Goal: Task Accomplishment & Management: Complete application form

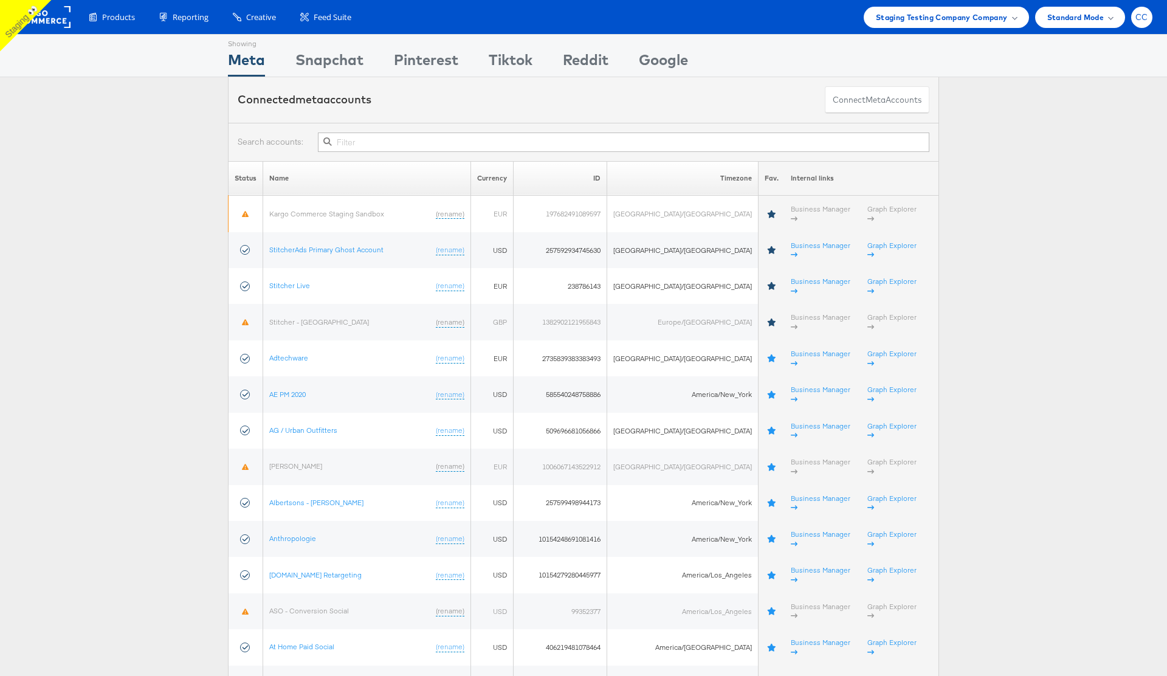
click at [1141, 21] on div "CC" at bounding box center [1141, 17] width 21 height 21
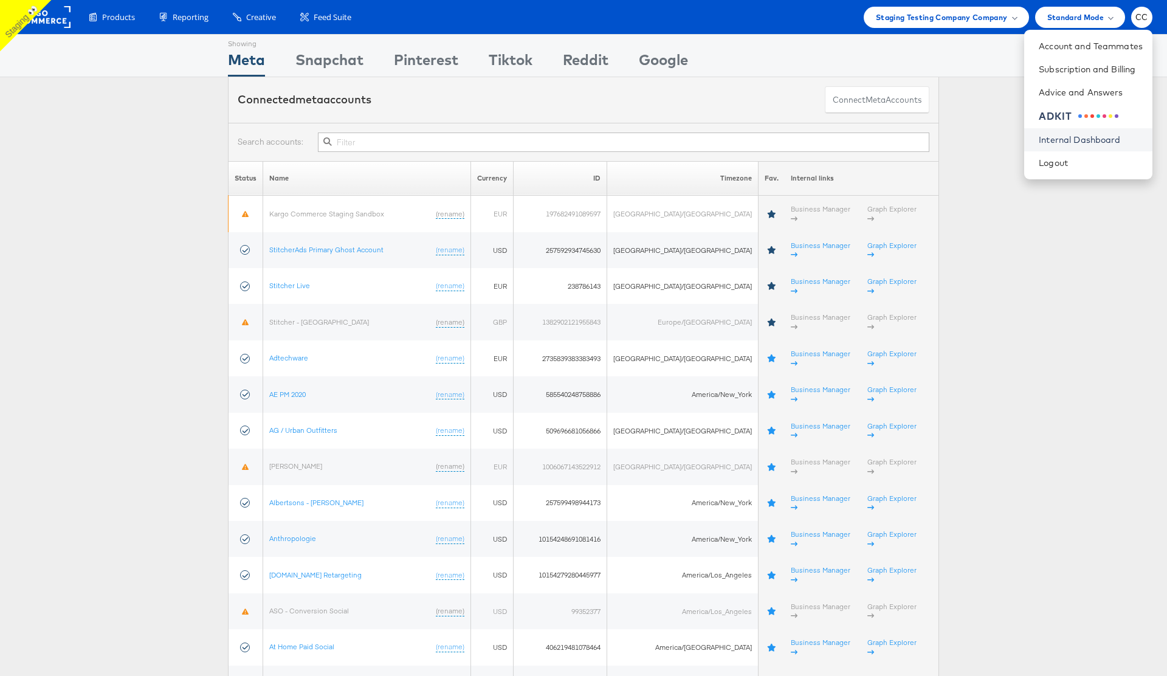
click at [1084, 143] on link "Internal Dashboard" at bounding box center [1091, 140] width 104 height 12
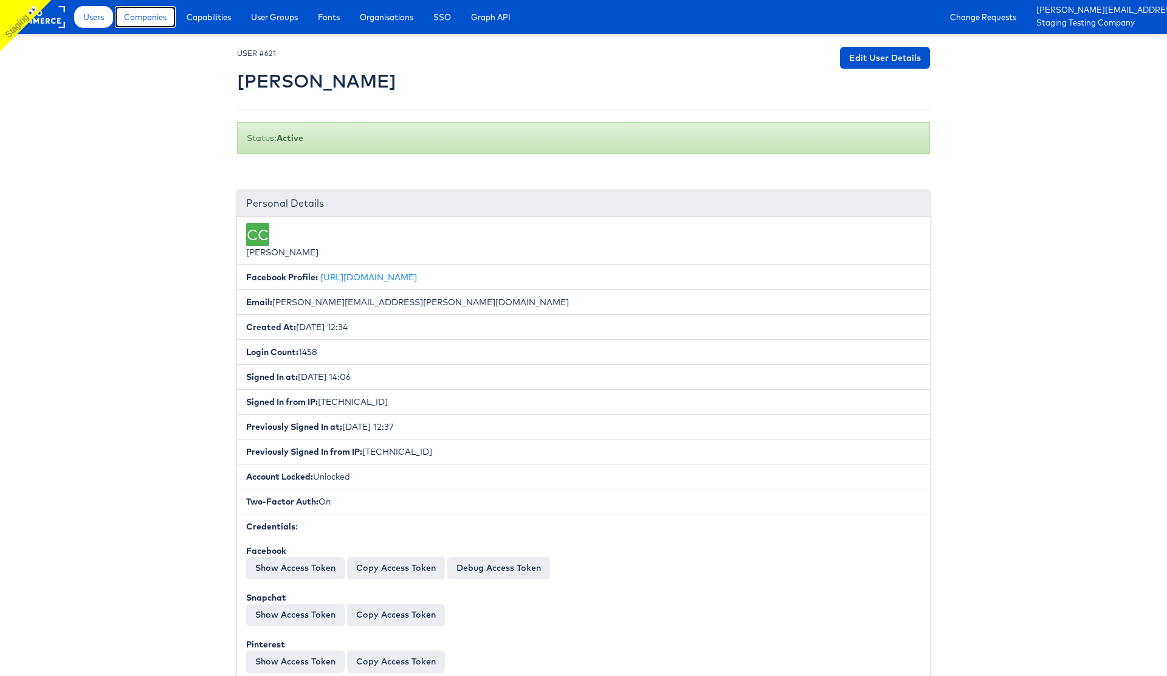
click at [148, 18] on span "Companies" at bounding box center [145, 17] width 43 height 12
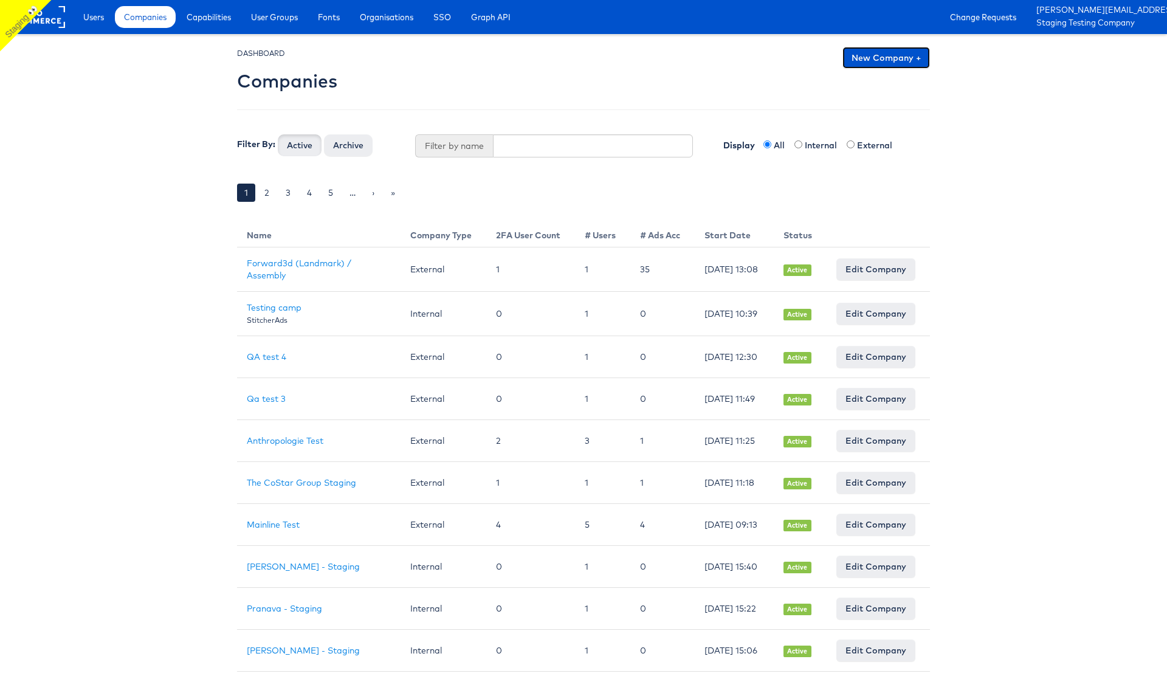
click at [895, 60] on link "New Company +" at bounding box center [886, 58] width 88 height 22
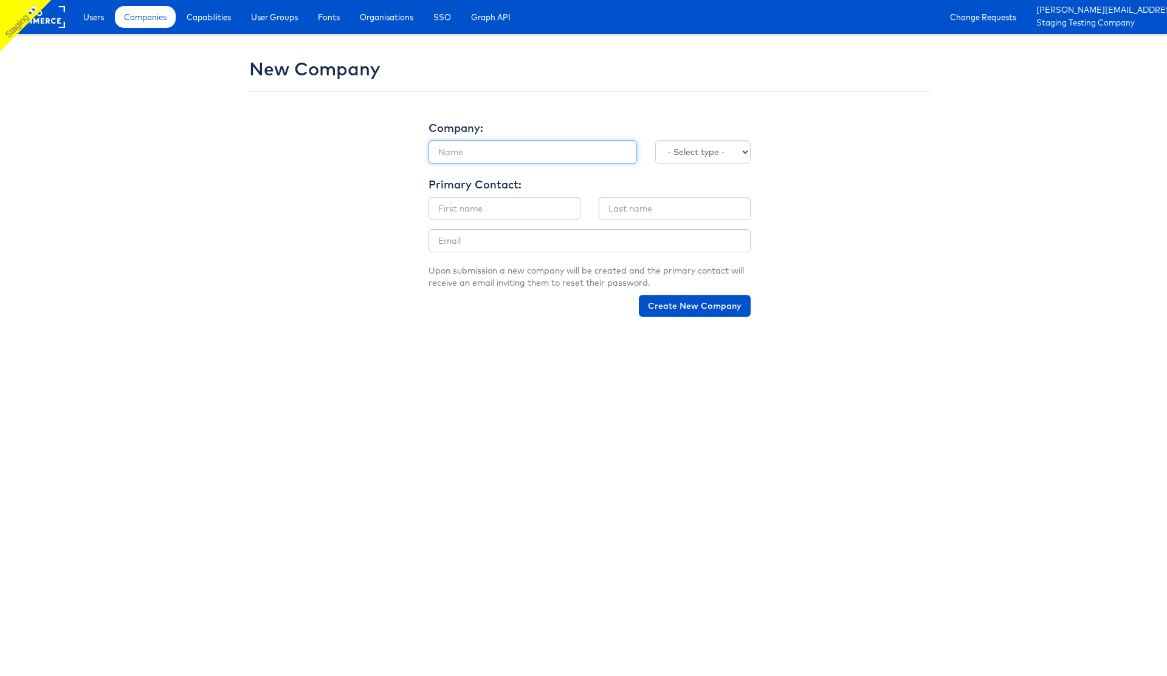
click at [483, 153] on input "text" at bounding box center [532, 151] width 208 height 23
click at [488, 152] on input "text" at bounding box center [532, 151] width 208 height 23
type input "Julie Shanahan Staging"
click at [724, 151] on select "- Select type - Internal External" at bounding box center [702, 151] width 95 height 23
select select "INTERNAL"
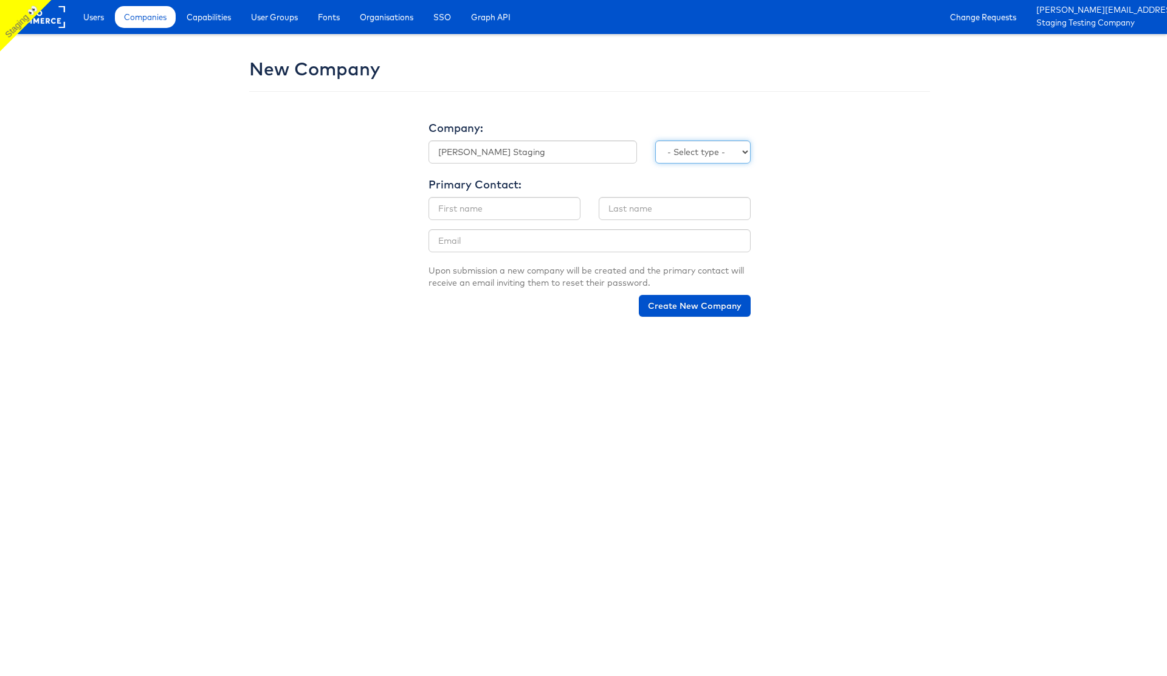
click at [655, 140] on select "- Select type - Internal External" at bounding box center [702, 151] width 95 height 23
click at [498, 208] on input "text" at bounding box center [504, 208] width 152 height 23
type input "Julie"
click at [644, 205] on input "text" at bounding box center [675, 208] width 152 height 23
type input "Shanahan"
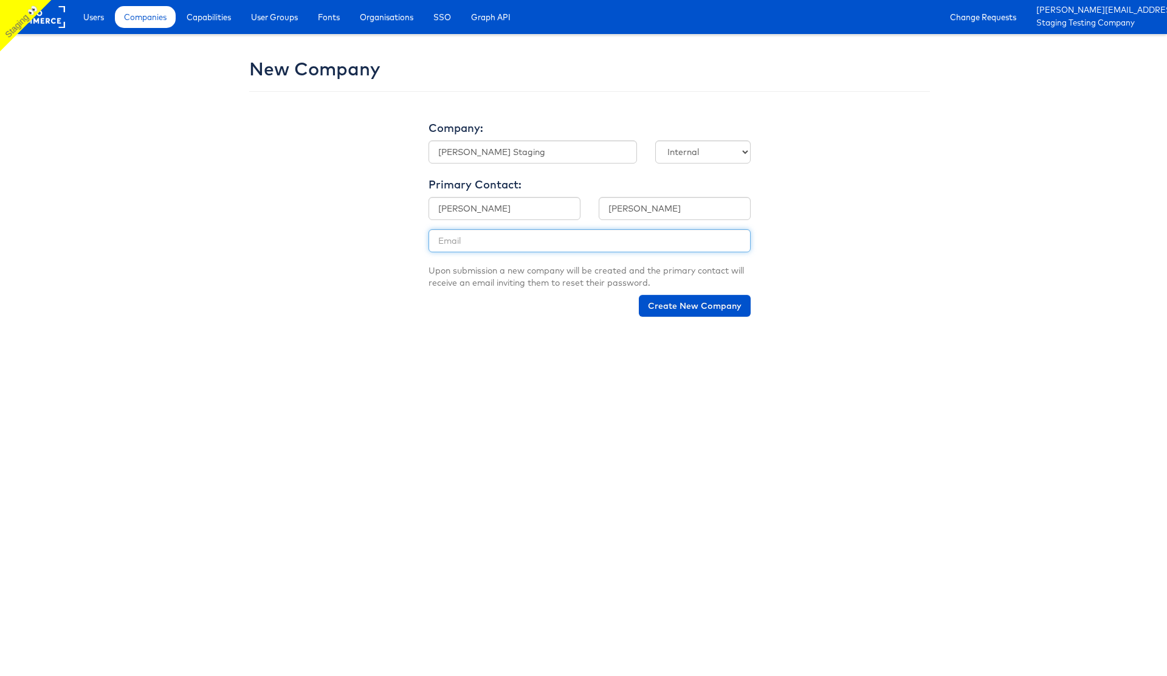
click at [507, 247] on input "email" at bounding box center [589, 240] width 322 height 23
type input "julie.shanahan@kargo.com"
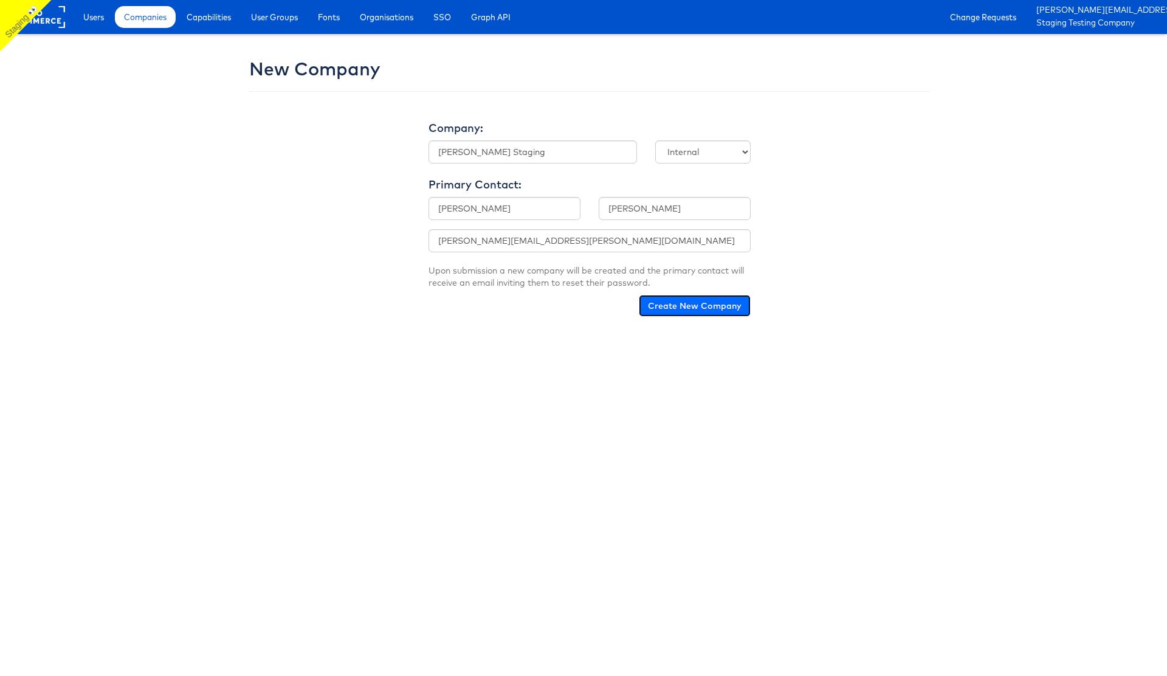
click at [712, 308] on button "Create New Company" at bounding box center [695, 306] width 112 height 22
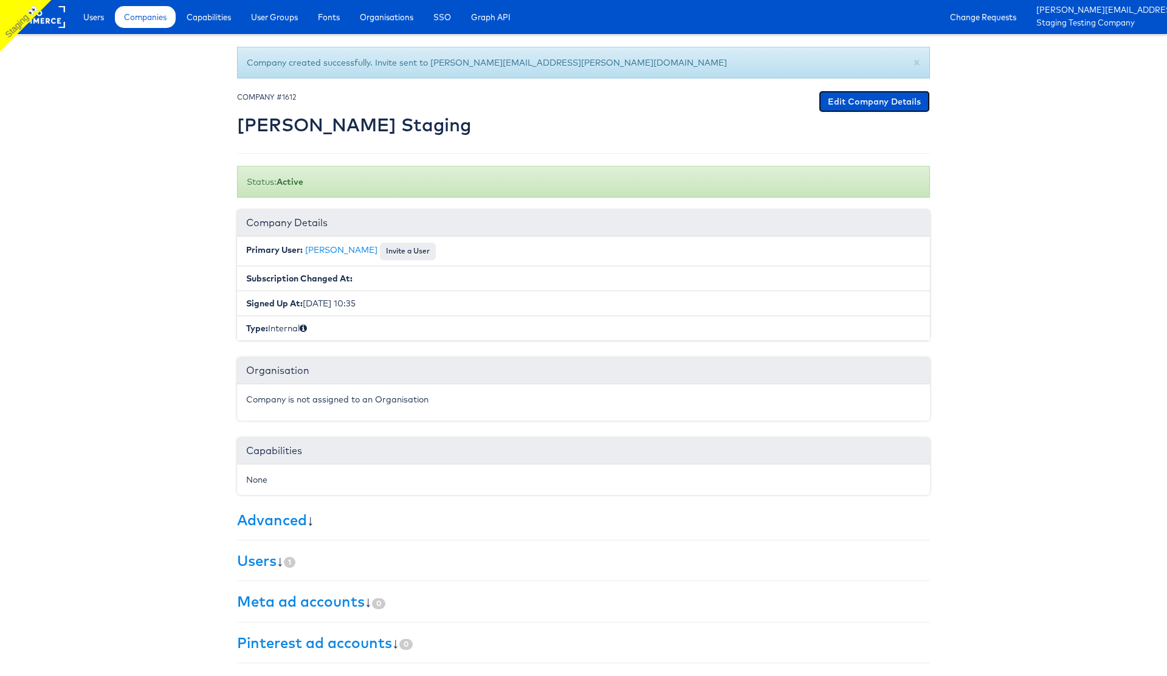
click at [859, 105] on link "Edit Company Details" at bounding box center [874, 102] width 111 height 22
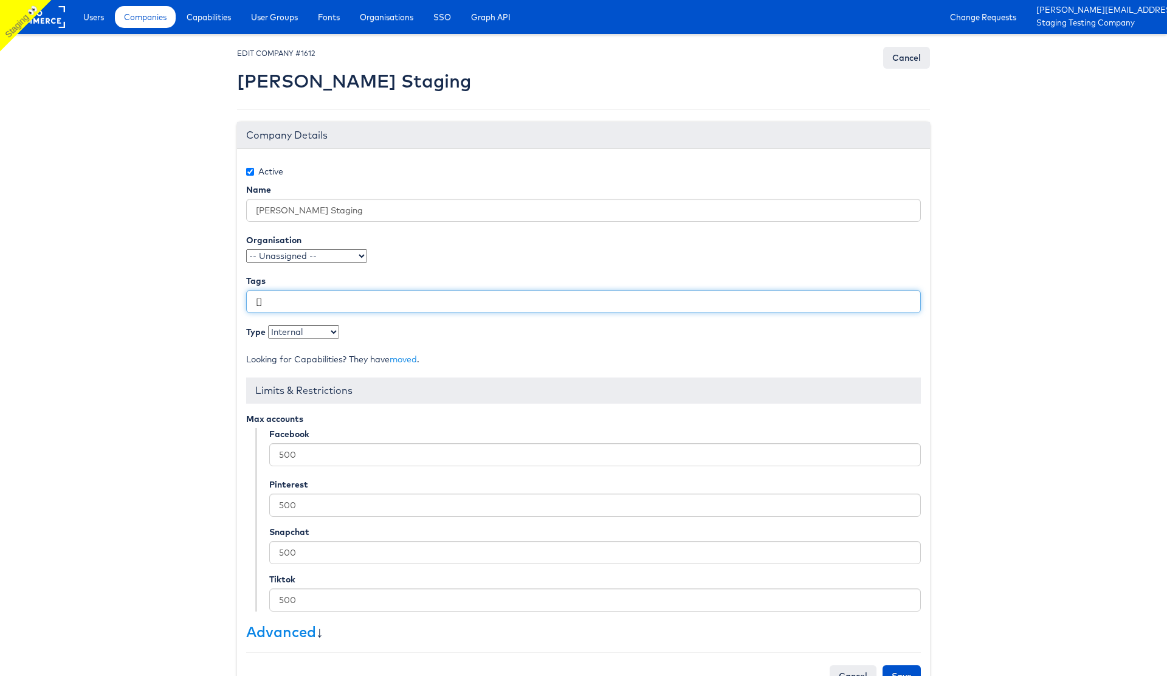
click at [259, 303] on input "[]" at bounding box center [583, 301] width 675 height 23
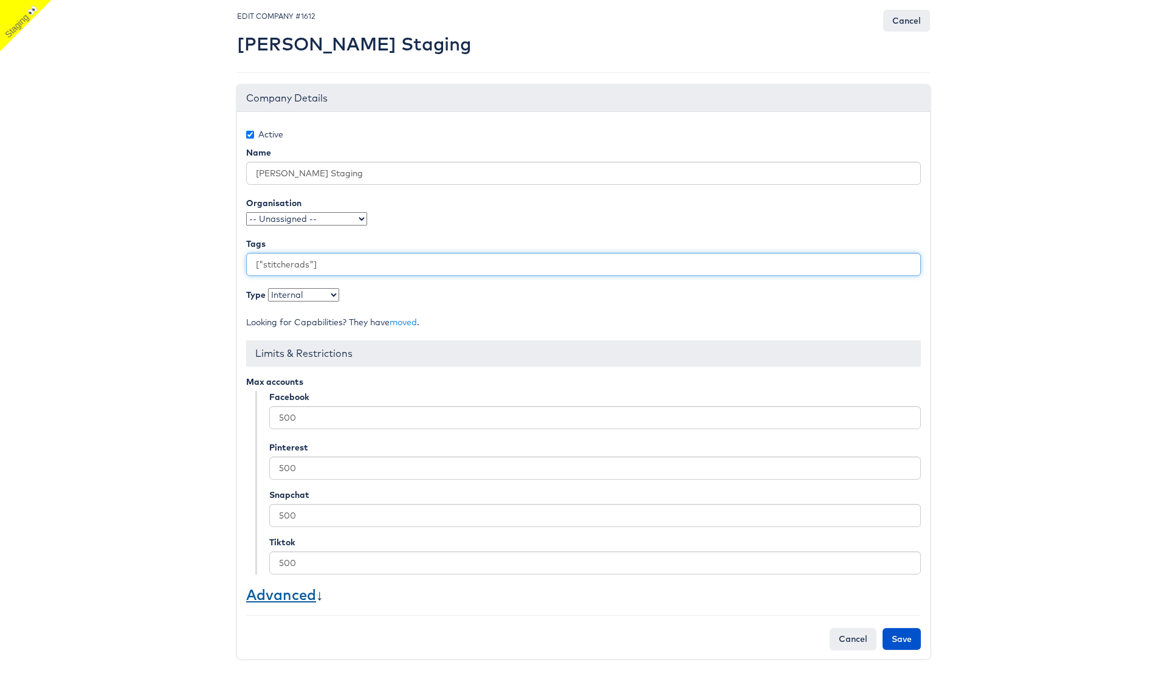
type input "["stitcherads"]"
click at [289, 591] on link "Advanced" at bounding box center [281, 594] width 70 height 18
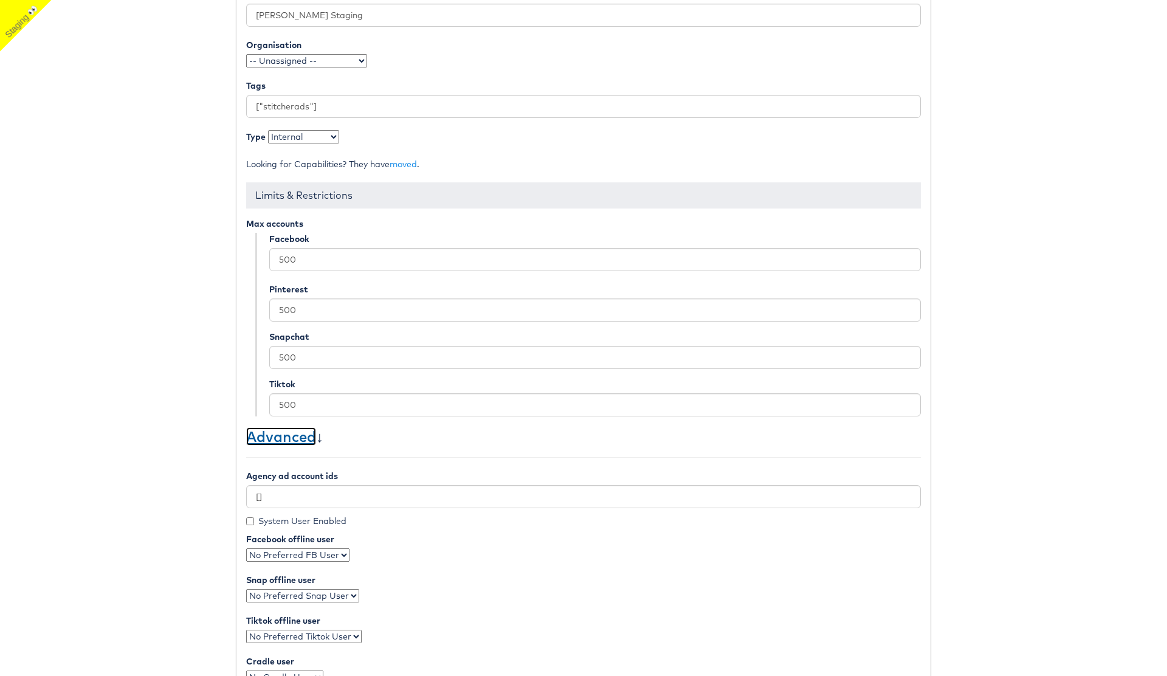
scroll to position [210, 0]
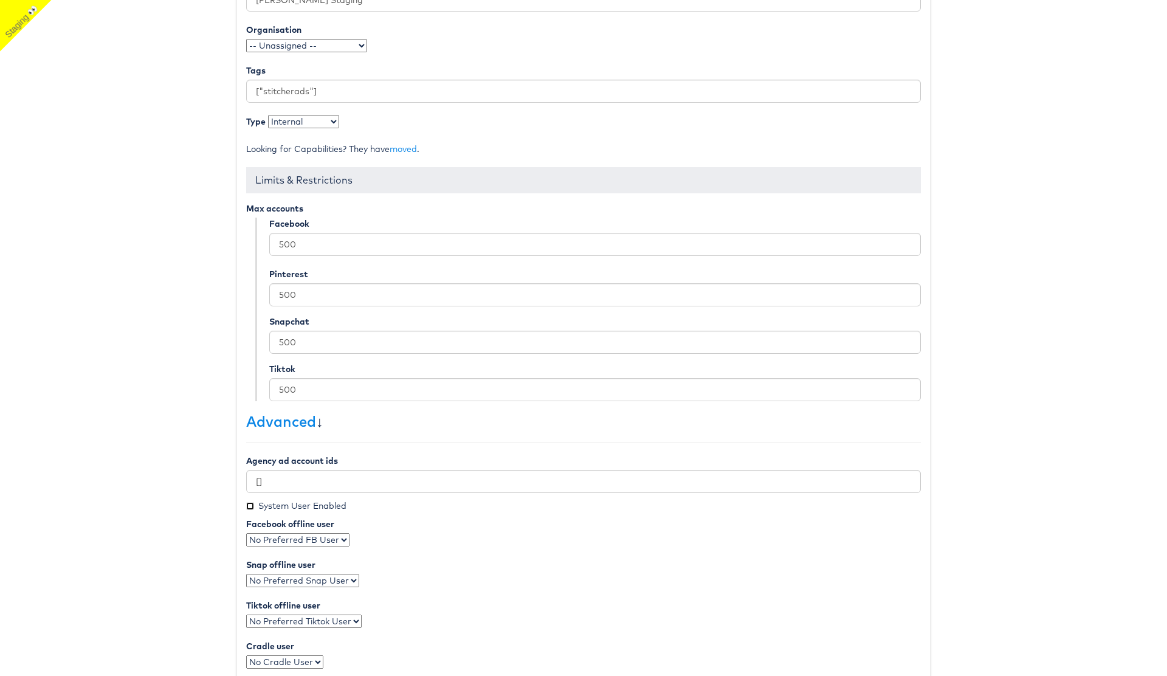
click at [250, 509] on input "System User Enabled" at bounding box center [250, 506] width 8 height 8
checkbox input "true"
click at [340, 541] on select "No Preferred FB User" at bounding box center [297, 539] width 103 height 13
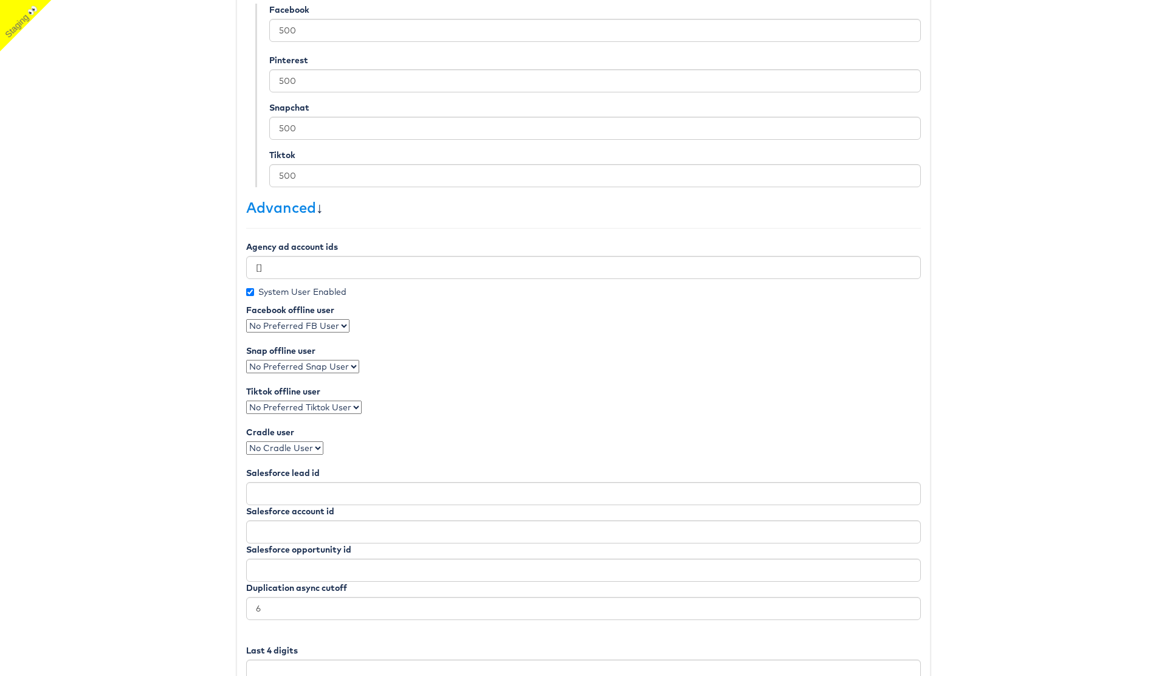
scroll to position [503, 0]
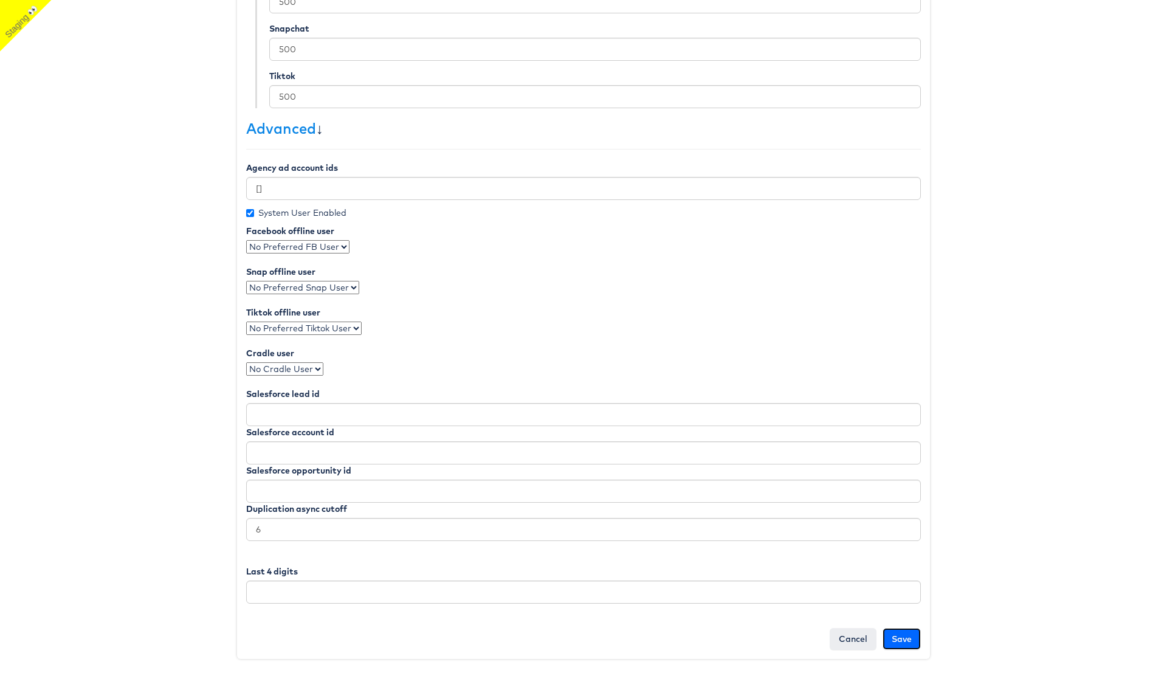
click at [903, 641] on input "Save" at bounding box center [901, 639] width 38 height 22
type input "Saving..."
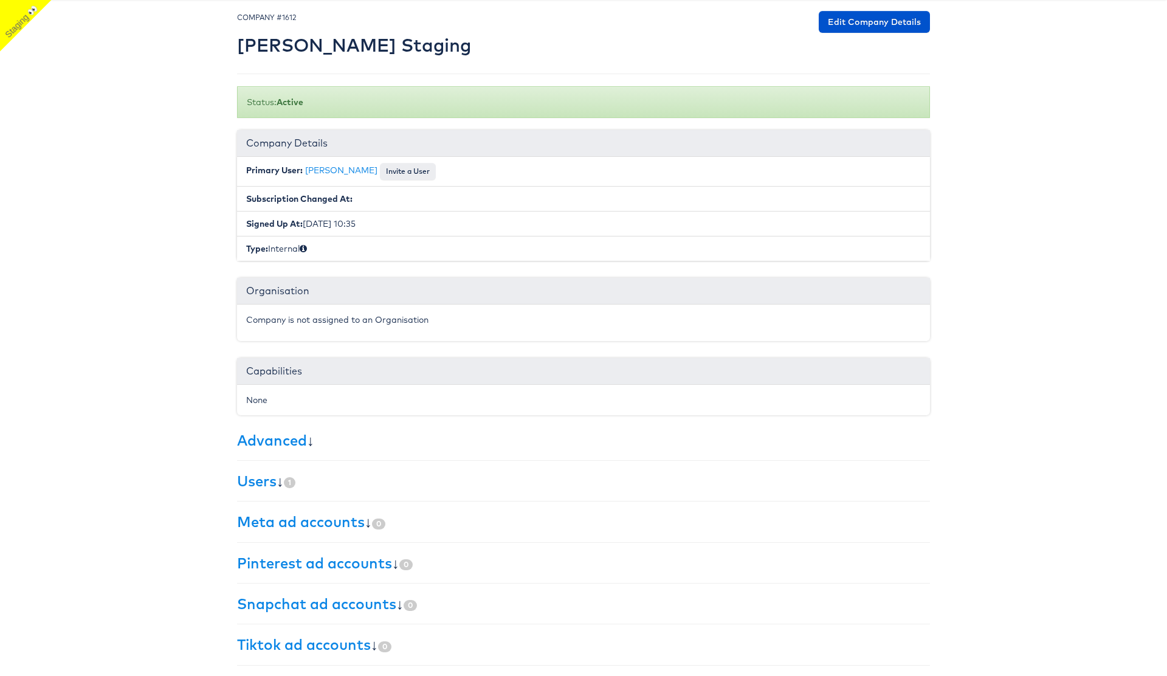
scroll to position [38, 0]
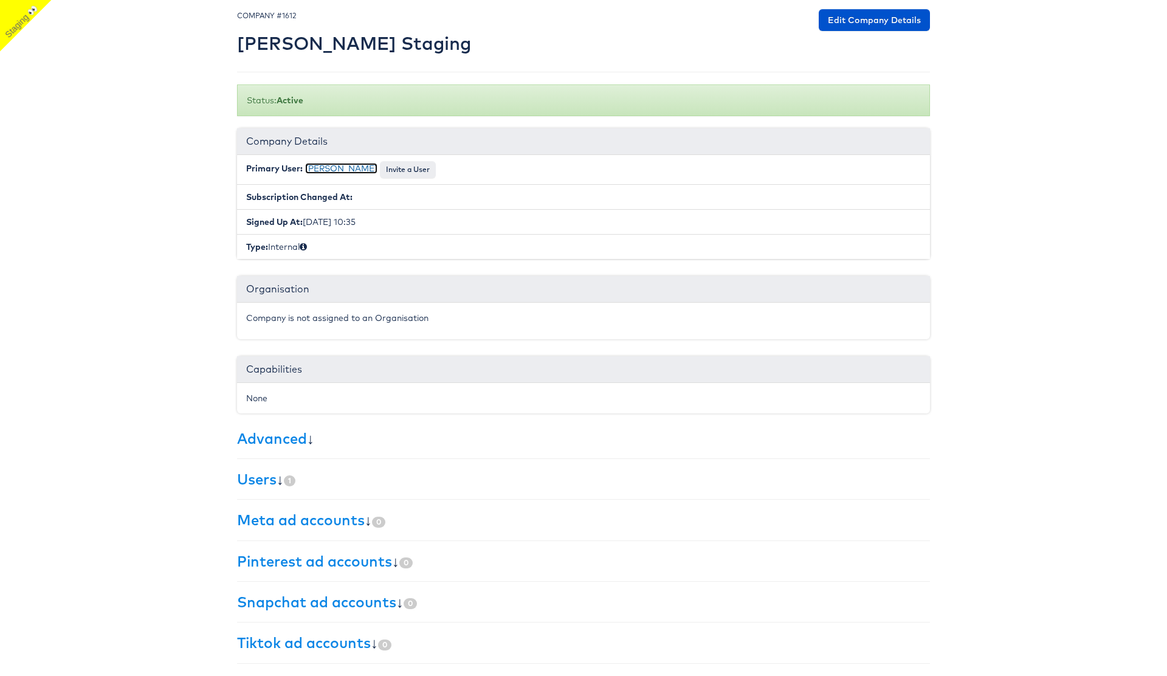
click at [340, 170] on link "Julie Shanahan" at bounding box center [341, 168] width 72 height 11
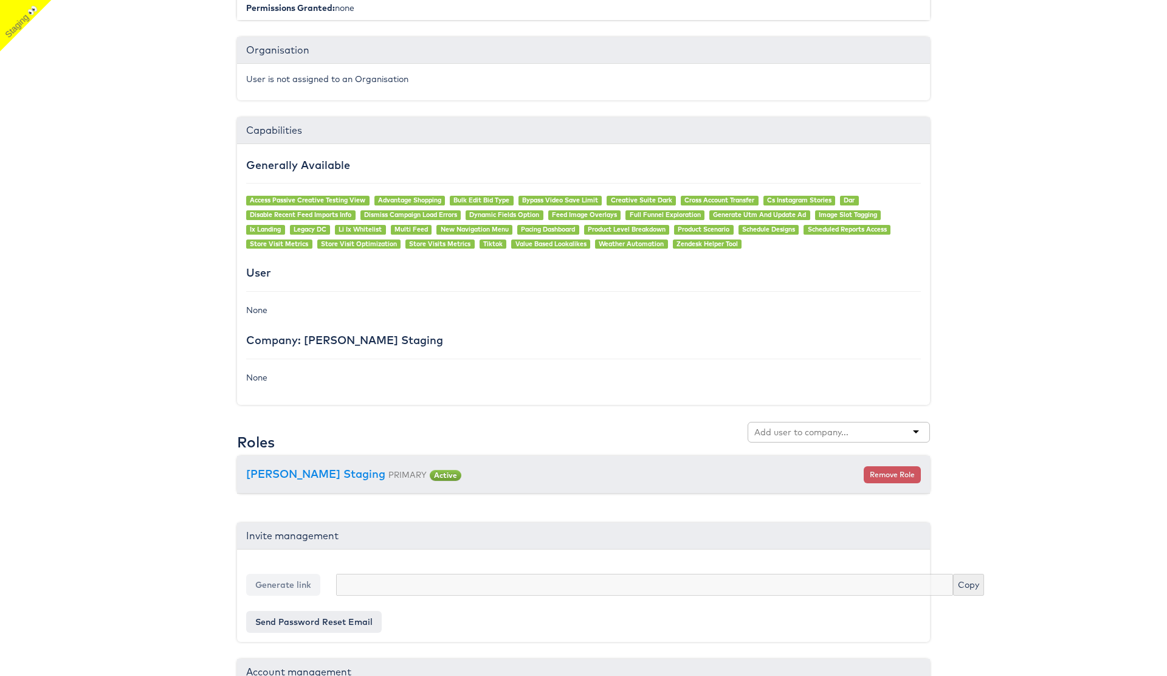
scroll to position [808, 0]
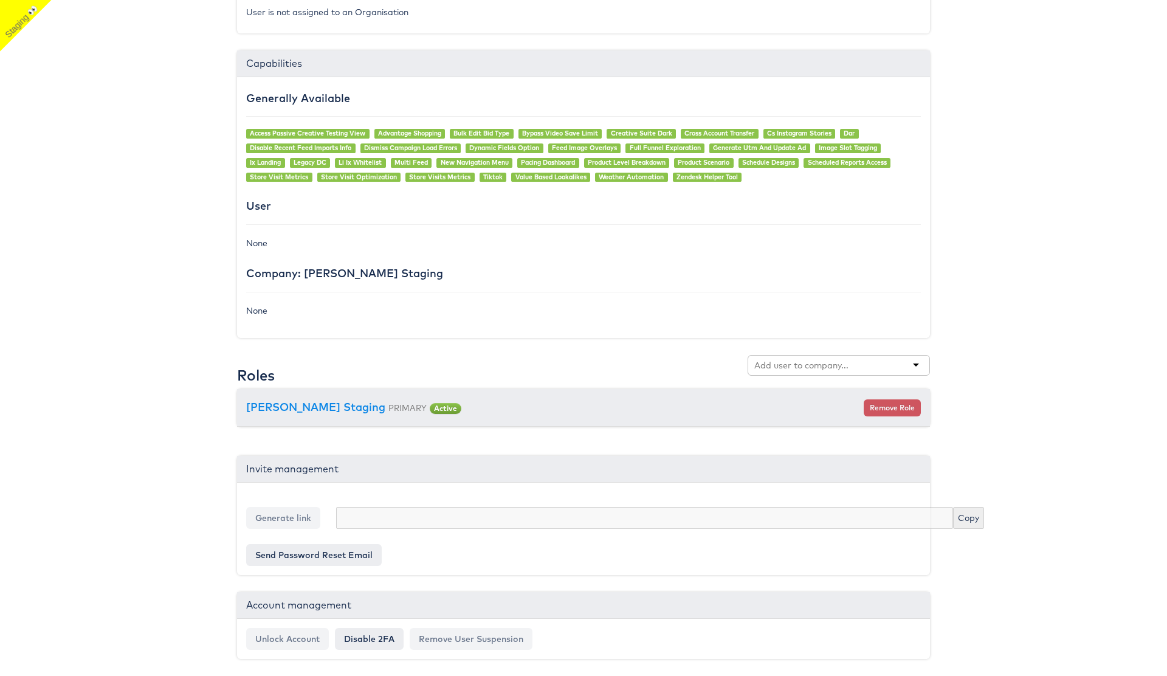
click at [788, 365] on input "text" at bounding box center [802, 365] width 96 height 12
type input "staging test"
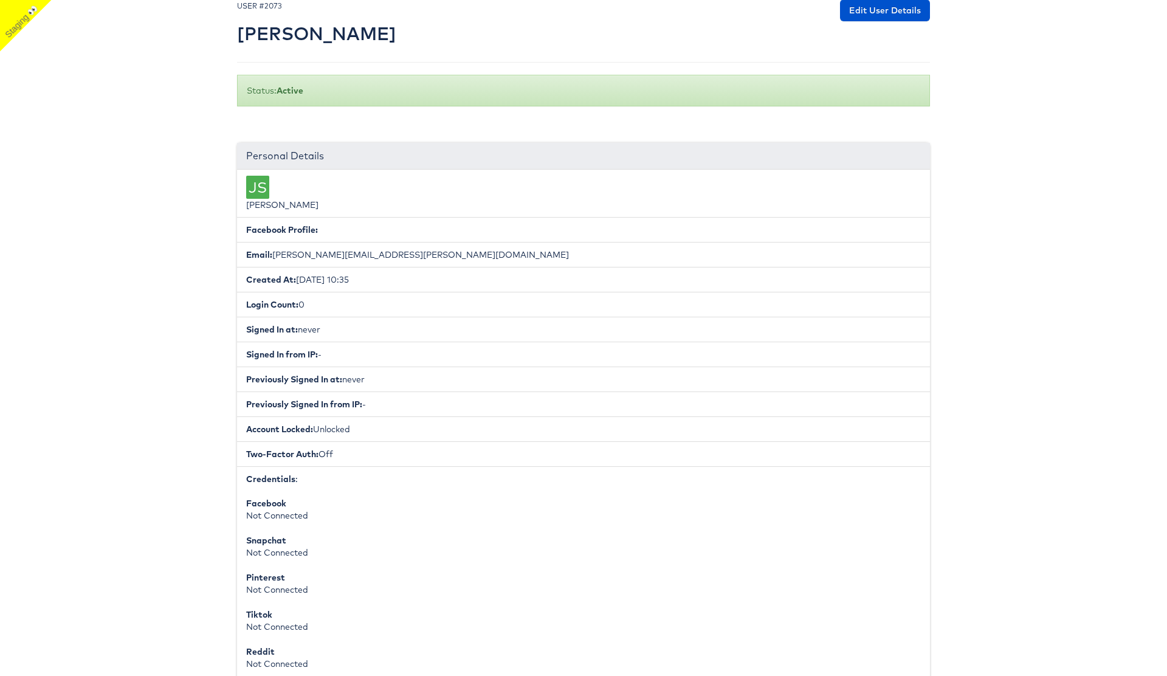
scroll to position [0, 0]
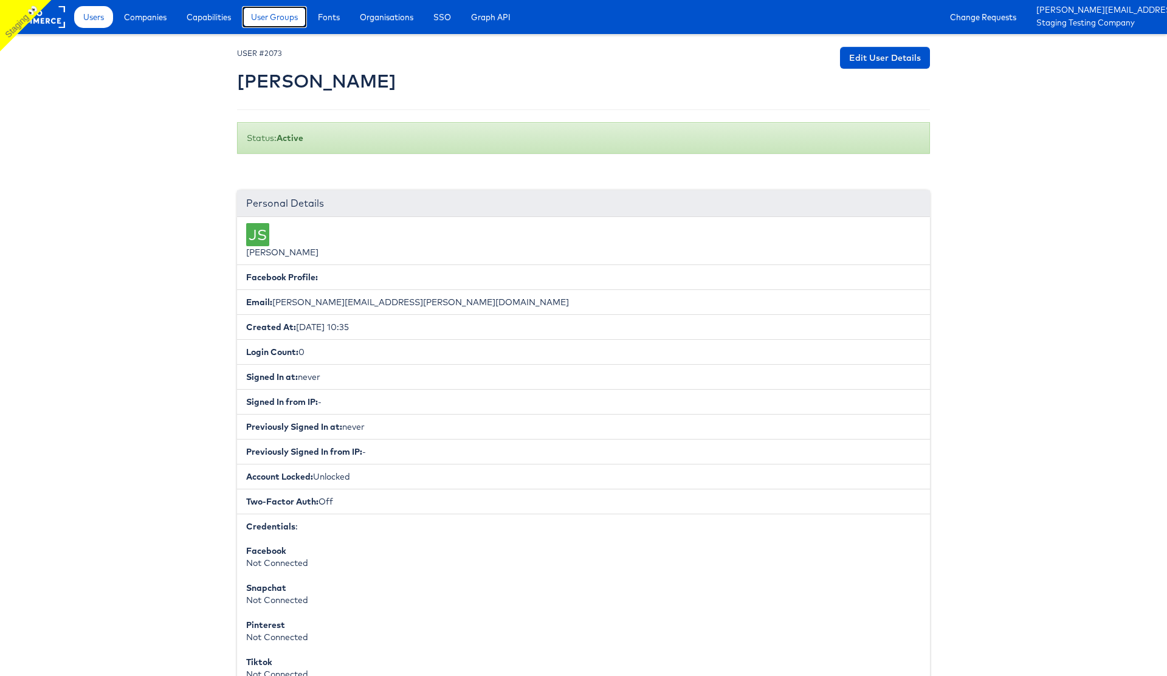
click at [282, 17] on span "User Groups" at bounding box center [274, 17] width 47 height 12
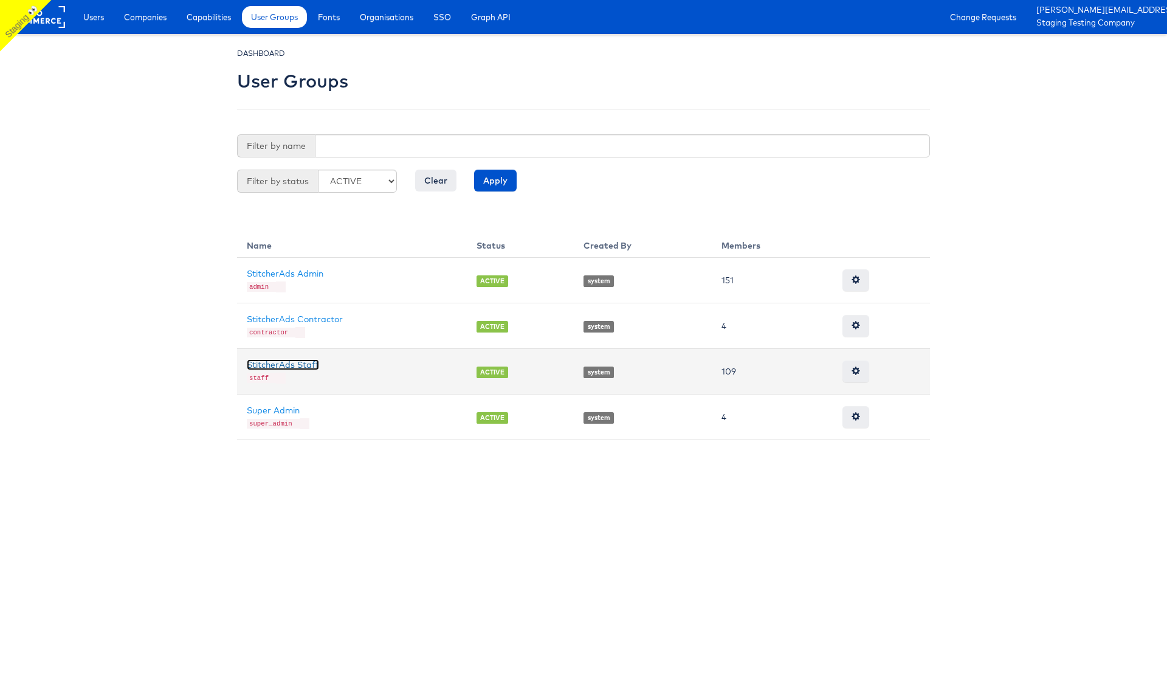
click at [292, 360] on link "StitcherAds Staff" at bounding box center [283, 364] width 72 height 11
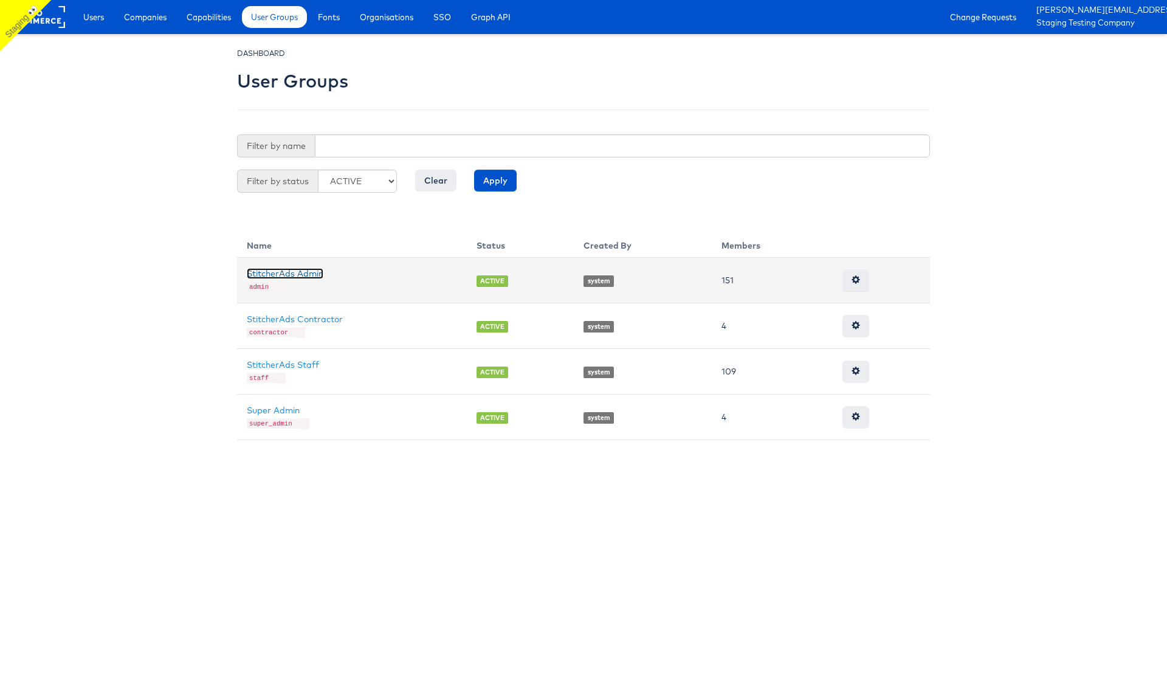
click at [311, 272] on link "StitcherAds Admin" at bounding box center [285, 273] width 77 height 11
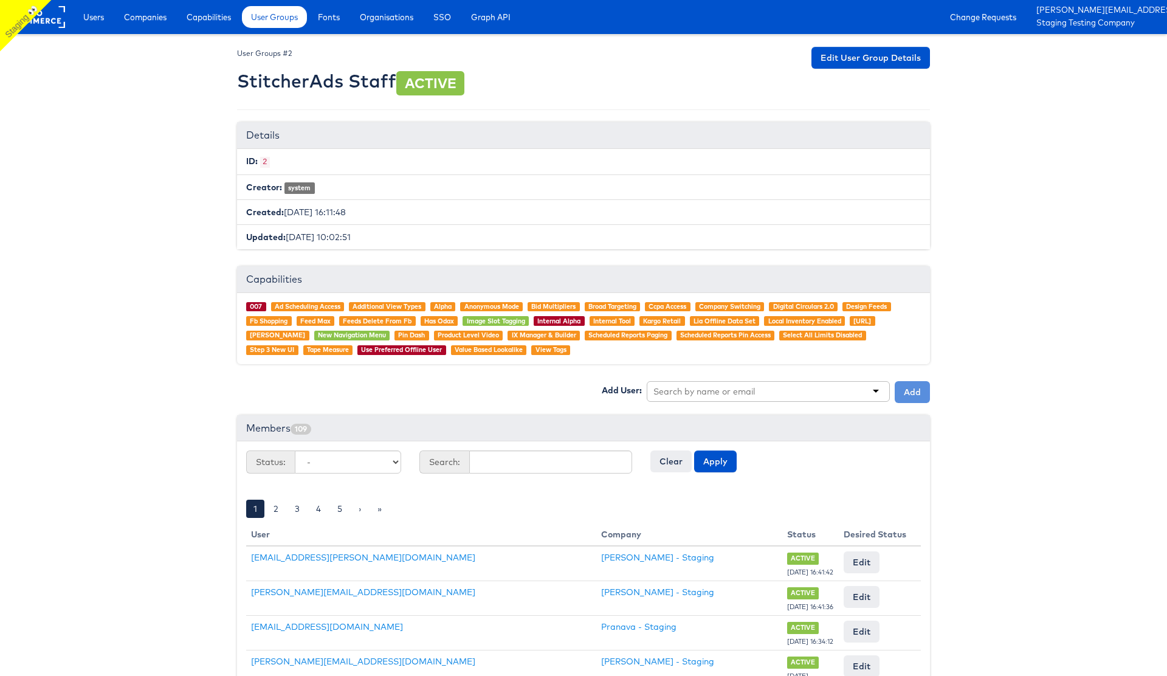
click at [717, 391] on input "text" at bounding box center [705, 391] width 104 height 12
type input "[PERSON_NAME]"
click at [907, 395] on button "Add" at bounding box center [912, 392] width 35 height 22
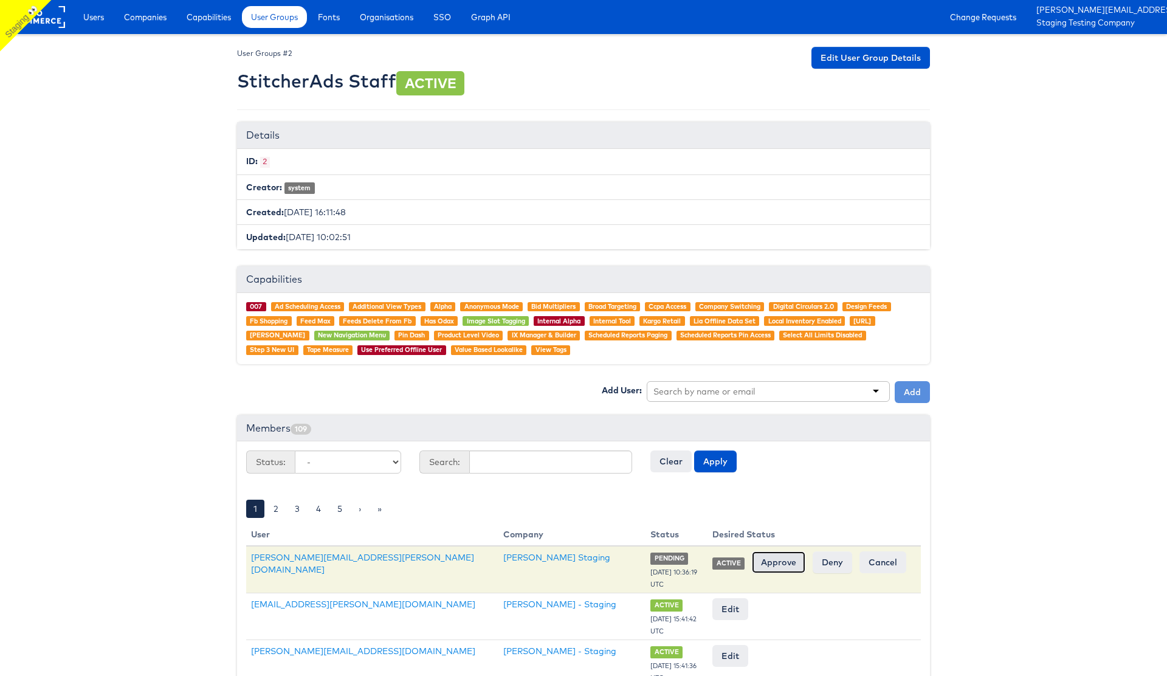
click at [780, 562] on input "Approve" at bounding box center [778, 562] width 53 height 22
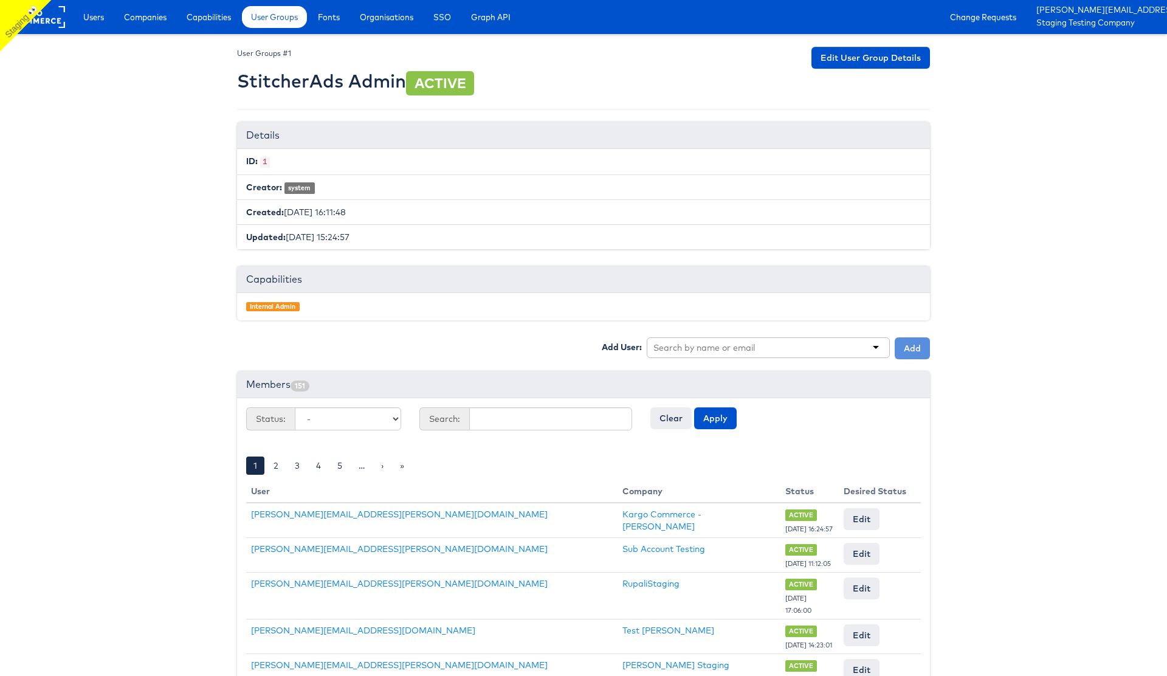
click at [723, 348] on input "text" at bounding box center [705, 348] width 104 height 12
type input "[PERSON_NAME]"
click at [909, 343] on button "Add" at bounding box center [912, 348] width 35 height 22
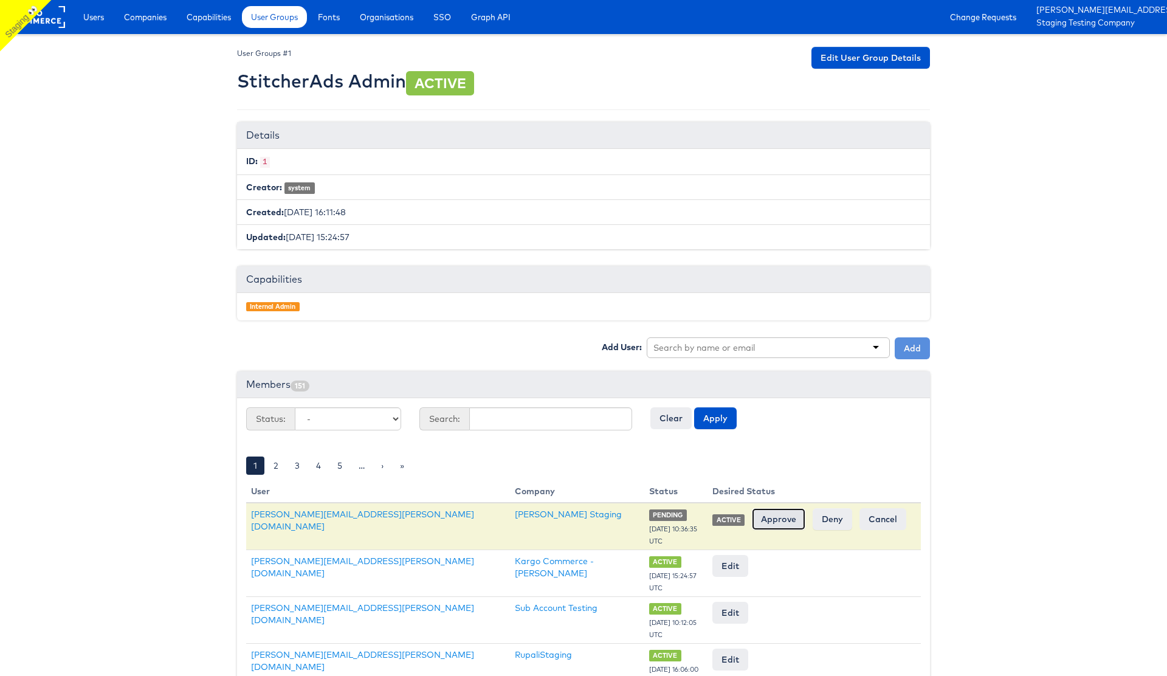
click at [774, 521] on input "Approve" at bounding box center [778, 519] width 53 height 22
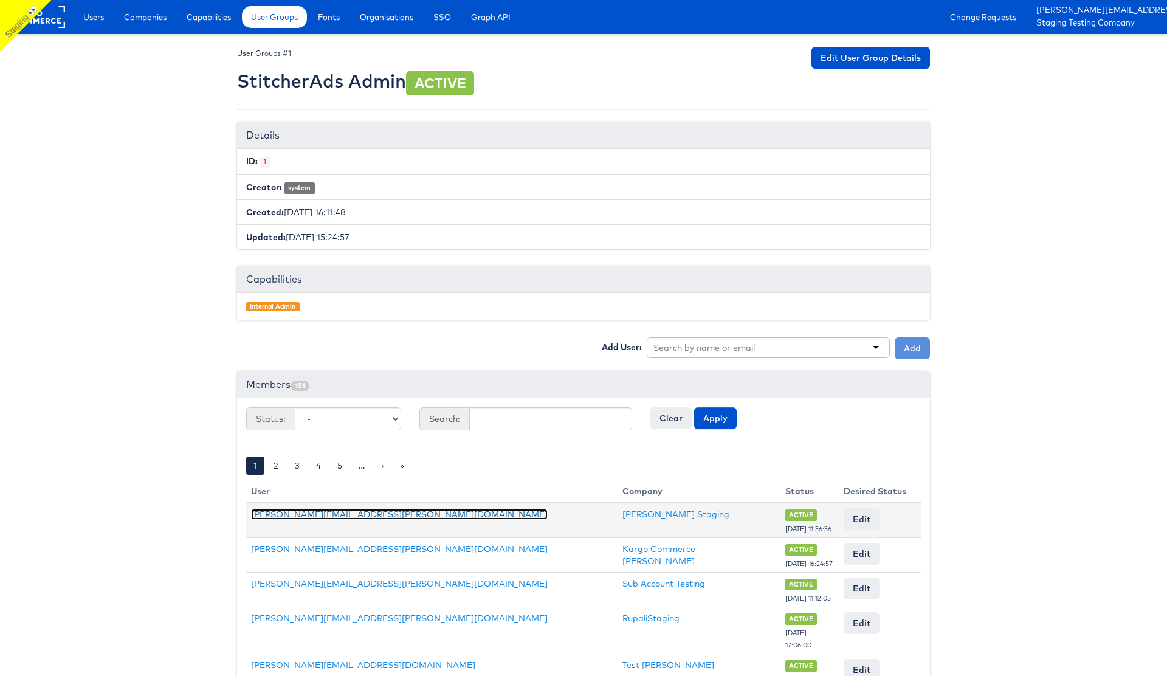
click at [323, 517] on link "[PERSON_NAME][EMAIL_ADDRESS][PERSON_NAME][DOMAIN_NAME]" at bounding box center [399, 514] width 297 height 11
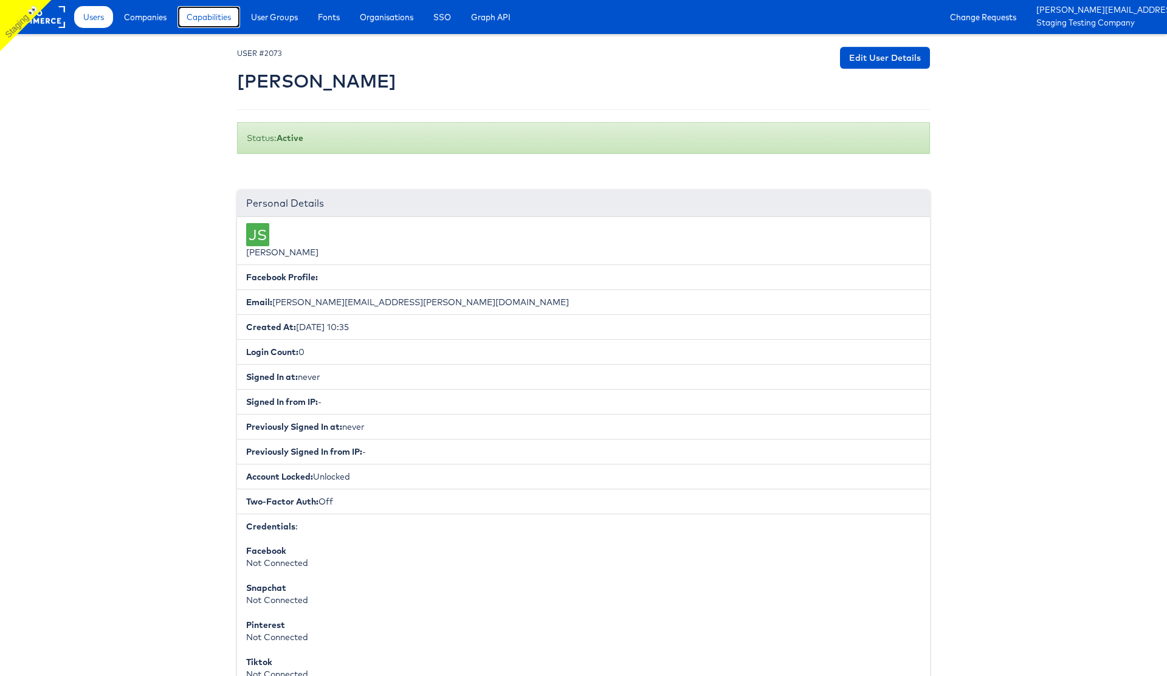
click at [213, 21] on span "Capabilities" at bounding box center [209, 17] width 44 height 12
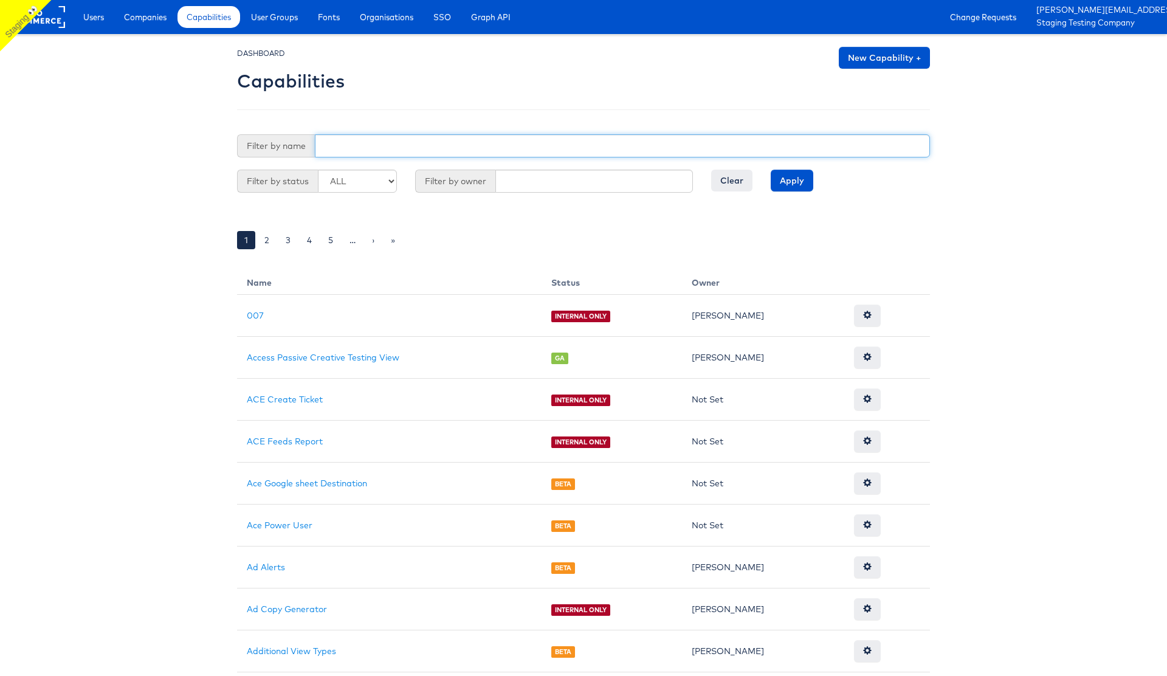
click at [424, 146] on input "text" at bounding box center [622, 145] width 615 height 23
type input "reporting"
click at [787, 182] on input "Apply" at bounding box center [792, 181] width 43 height 22
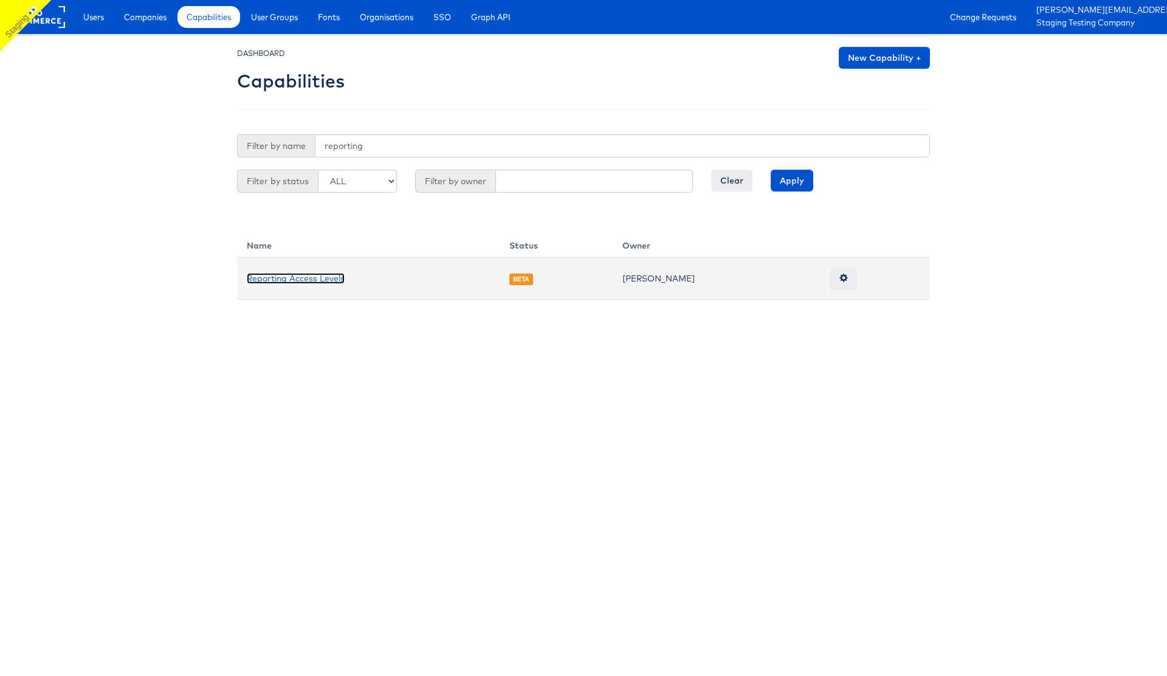
click at [324, 275] on link "Reporting Access Levels" at bounding box center [296, 278] width 98 height 11
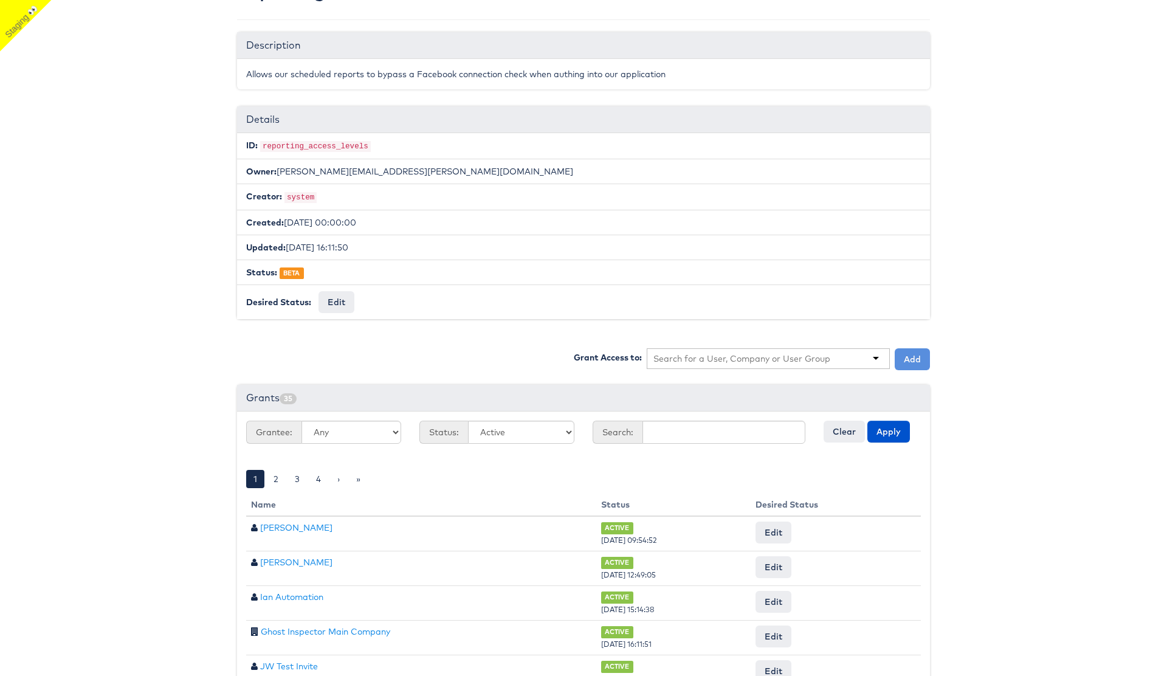
scroll to position [106, 0]
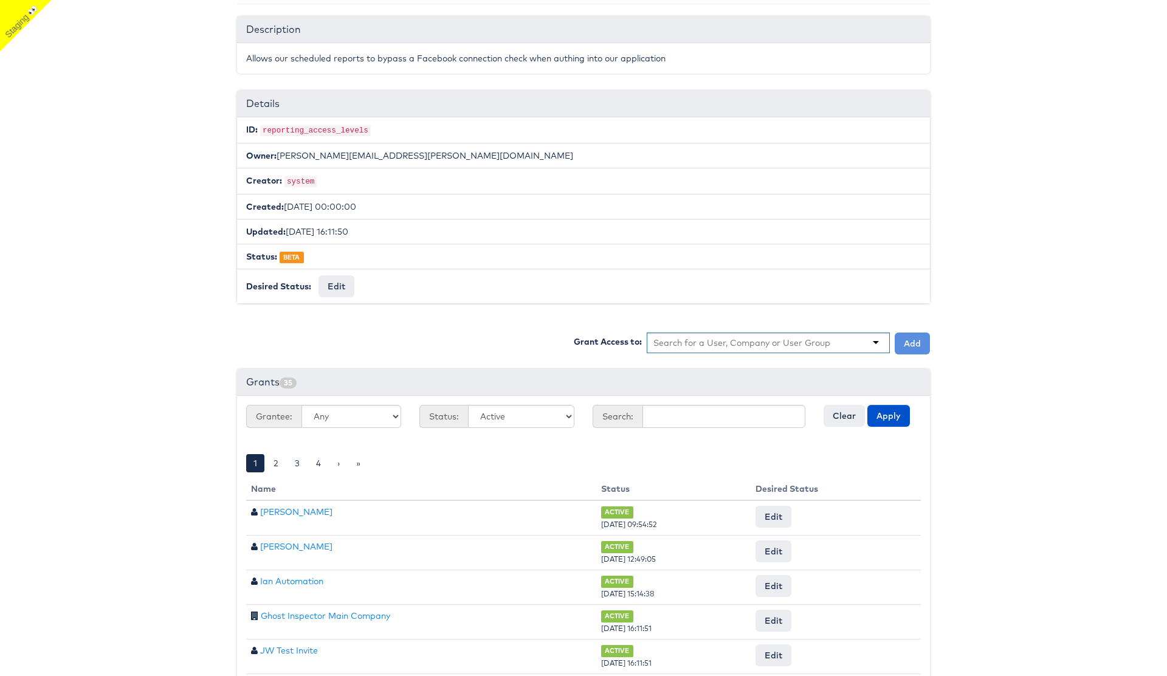
click at [739, 337] on input "text" at bounding box center [741, 343] width 177 height 12
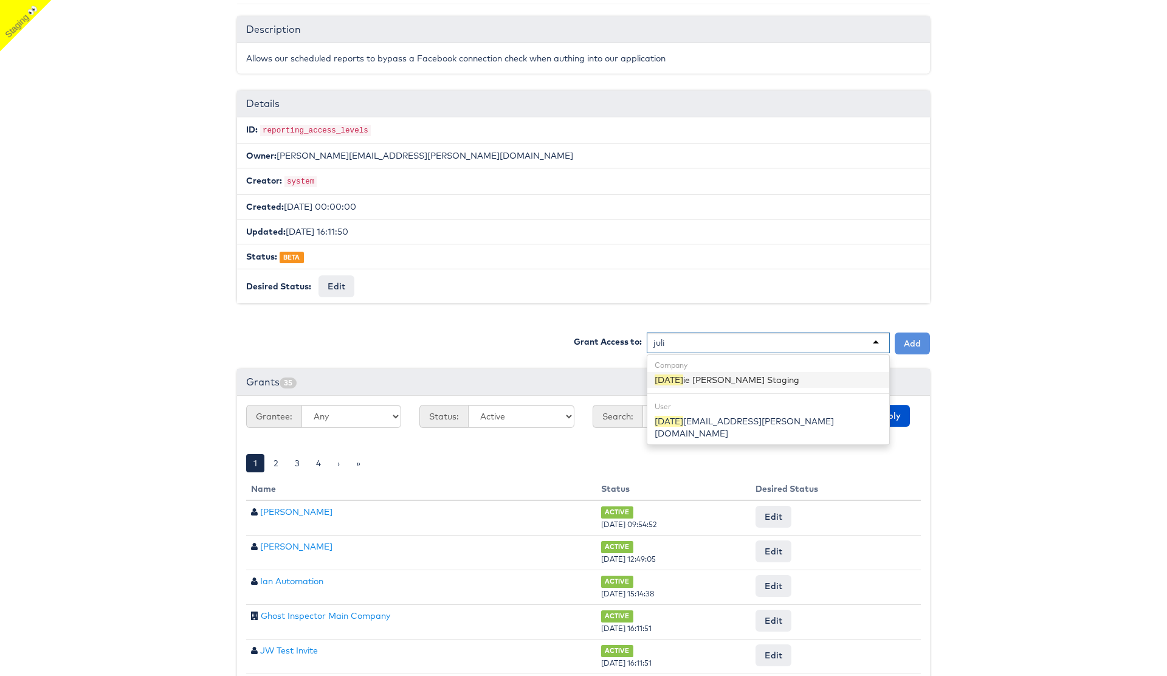
type input "[PERSON_NAME]"
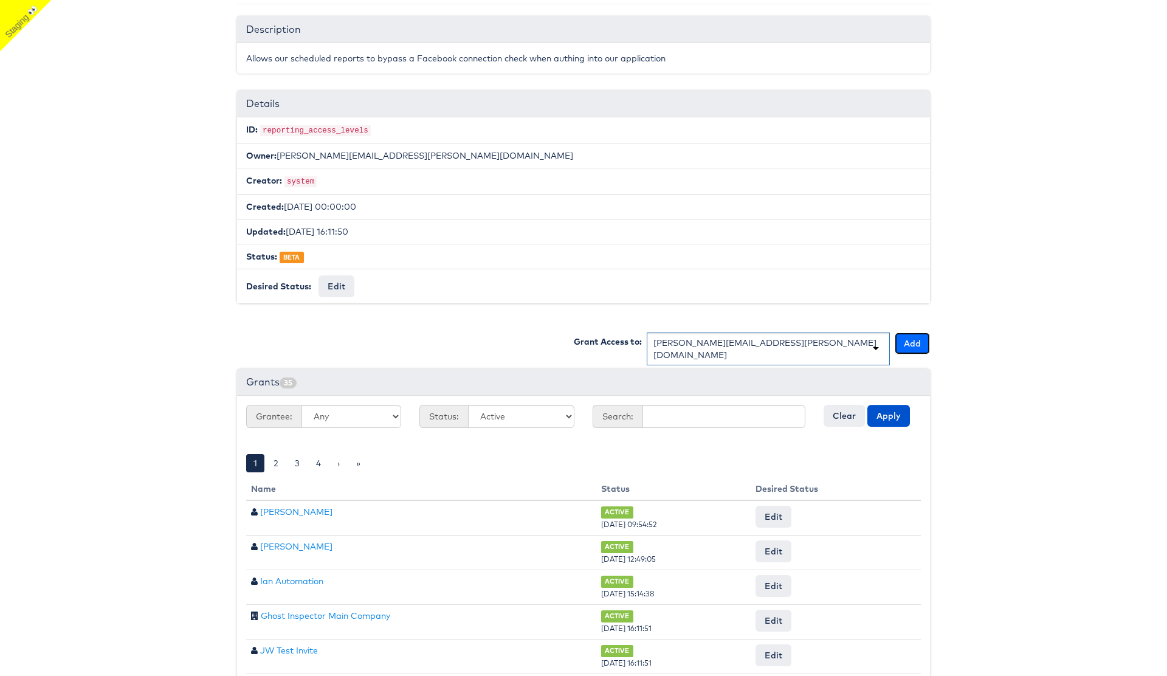
click at [906, 343] on button "Add" at bounding box center [912, 343] width 35 height 22
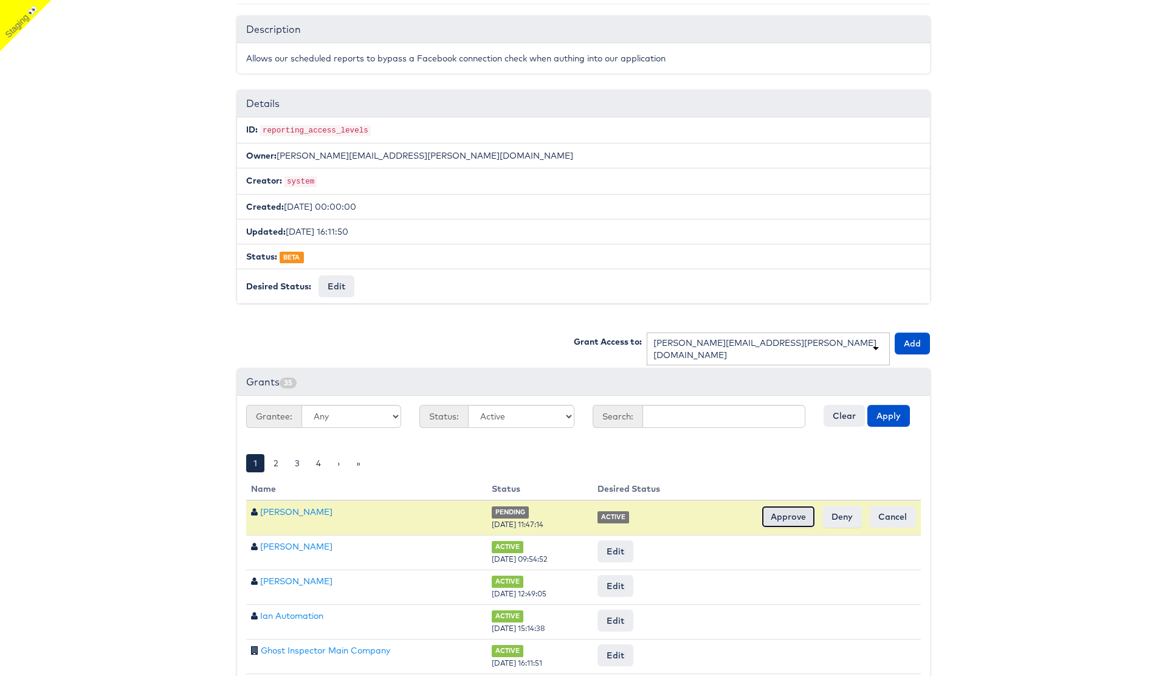
click at [789, 518] on input "Approve" at bounding box center [788, 517] width 53 height 22
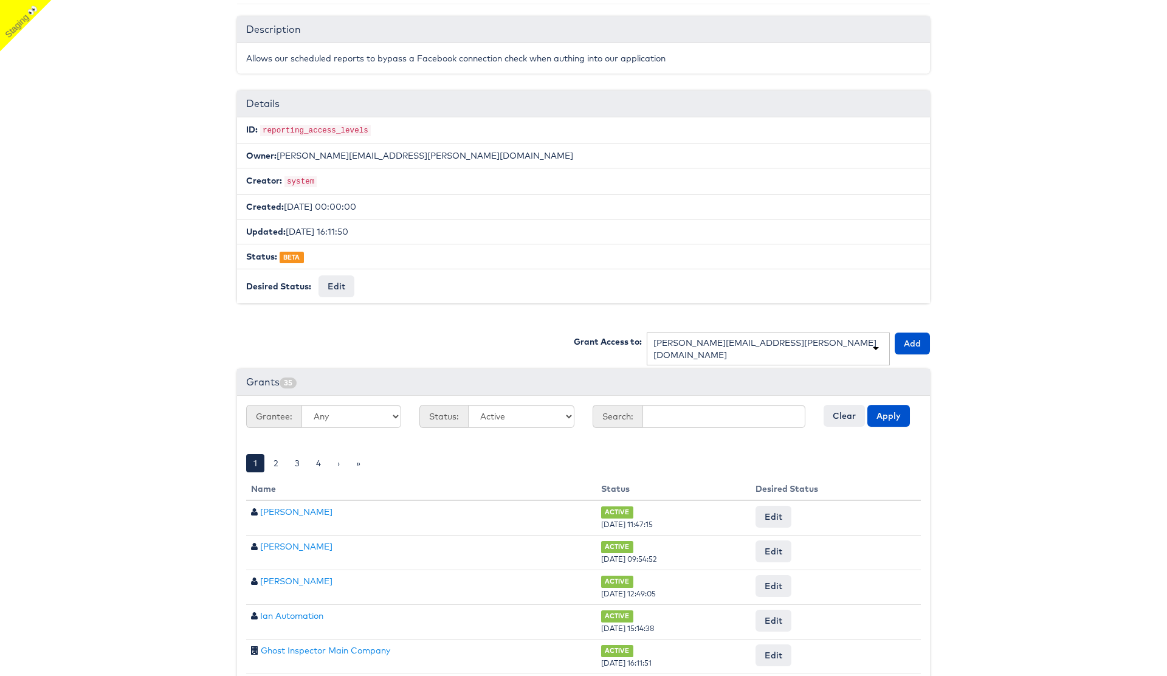
scroll to position [0, 0]
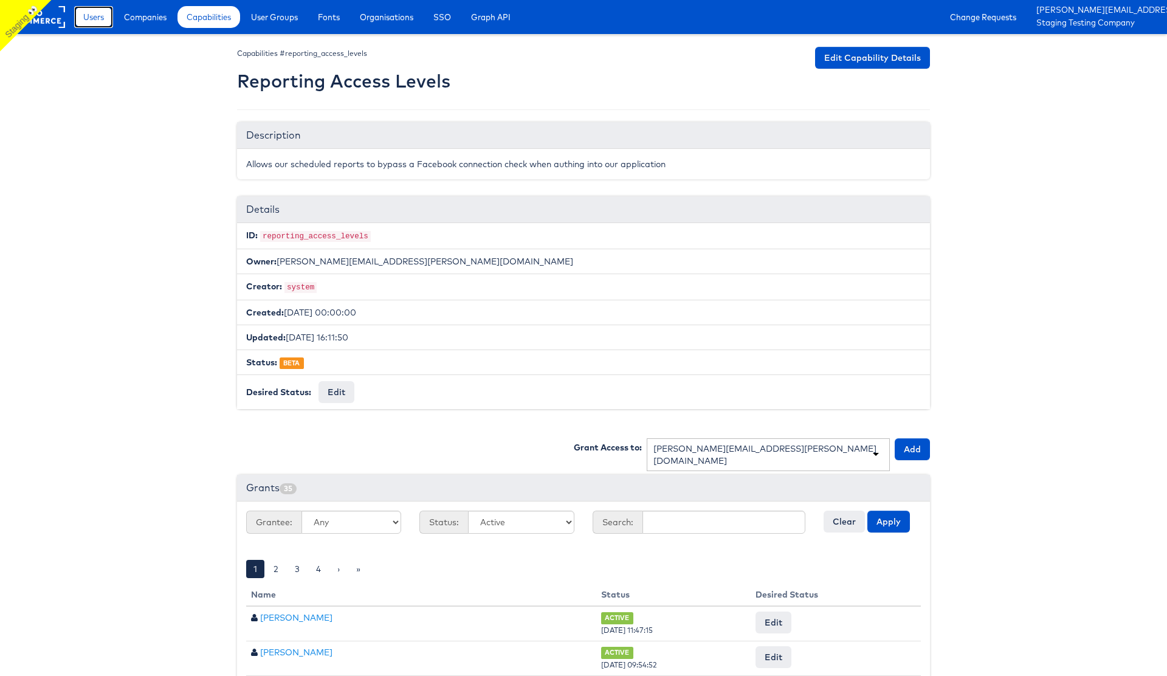
click at [92, 16] on span "Users" at bounding box center [93, 17] width 21 height 12
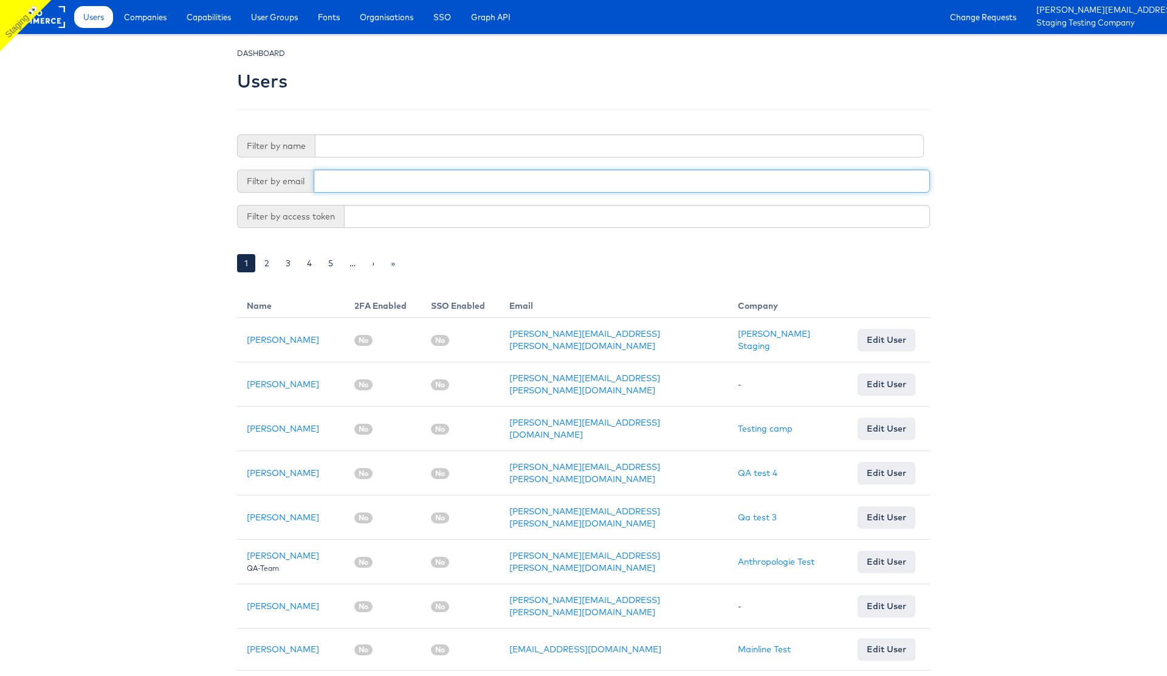
click at [348, 185] on input "text" at bounding box center [622, 181] width 616 height 23
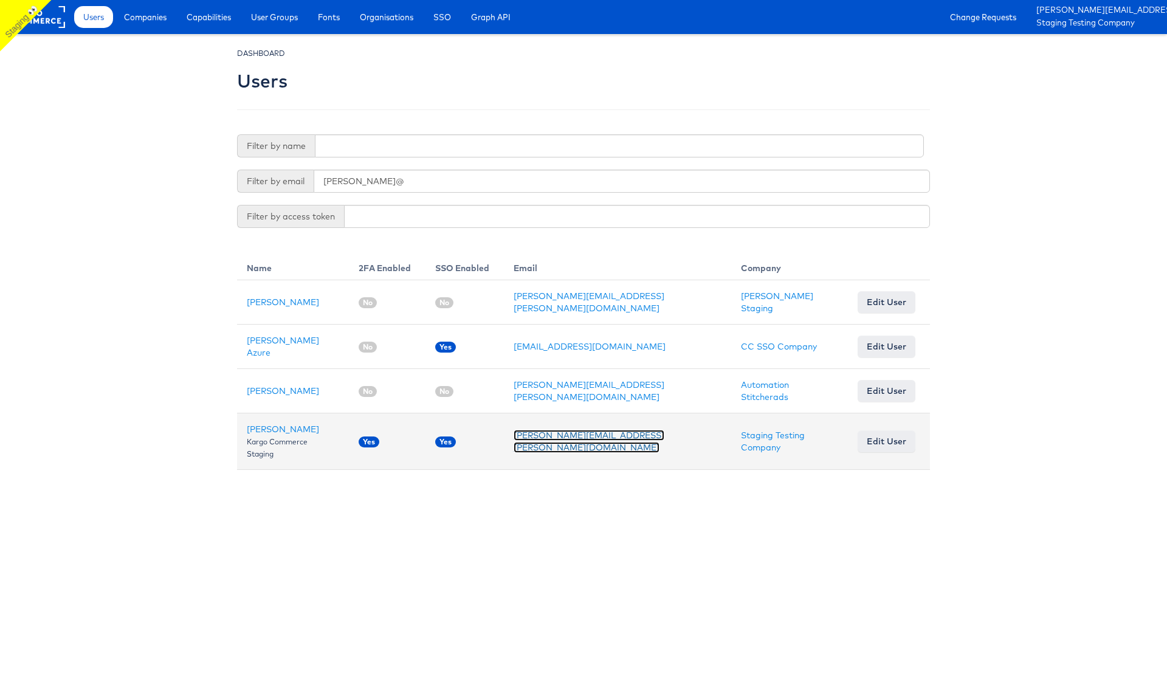
click at [577, 430] on link "[PERSON_NAME][EMAIL_ADDRESS][PERSON_NAME][DOMAIN_NAME]" at bounding box center [589, 441] width 151 height 23
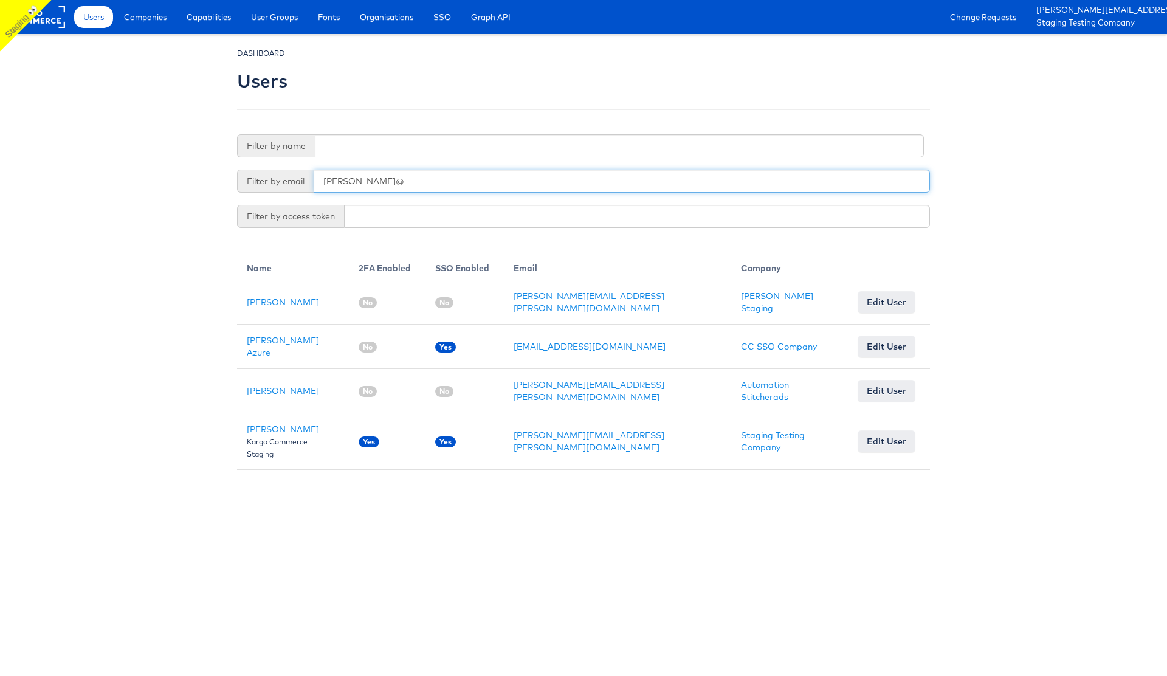
click at [347, 182] on input "[PERSON_NAME]@" at bounding box center [622, 181] width 616 height 23
click at [347, 182] on input "clarke@" at bounding box center [622, 181] width 616 height 23
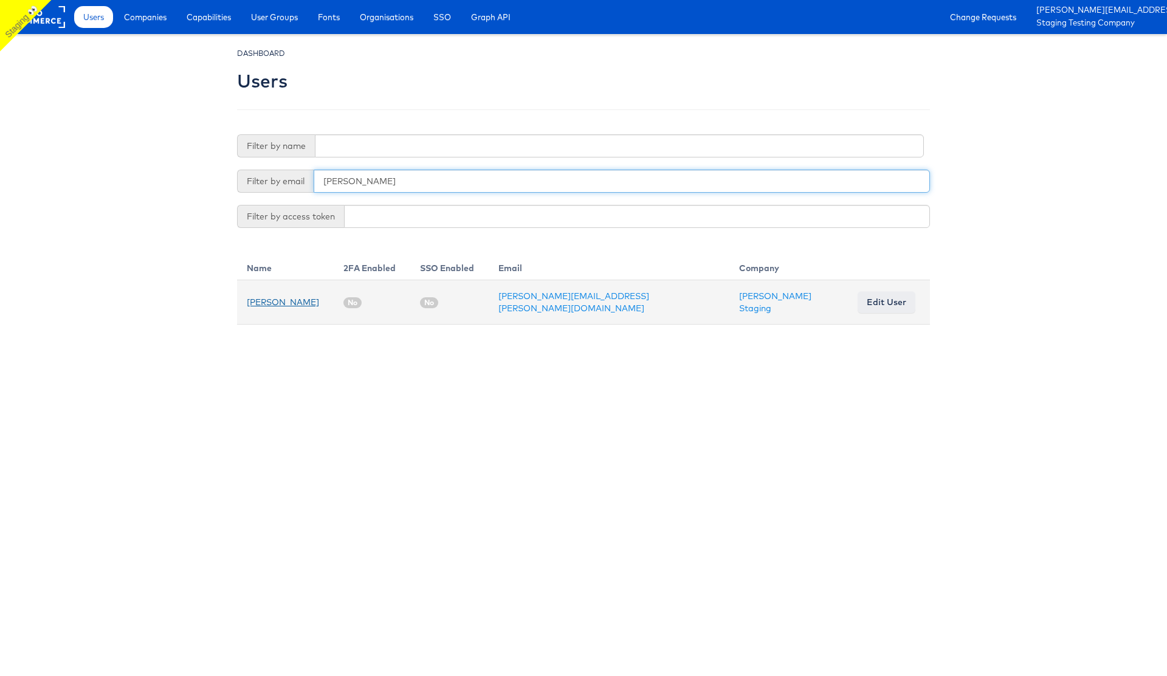
type input "julie"
click at [287, 300] on link "Julie Shanahan" at bounding box center [283, 302] width 72 height 11
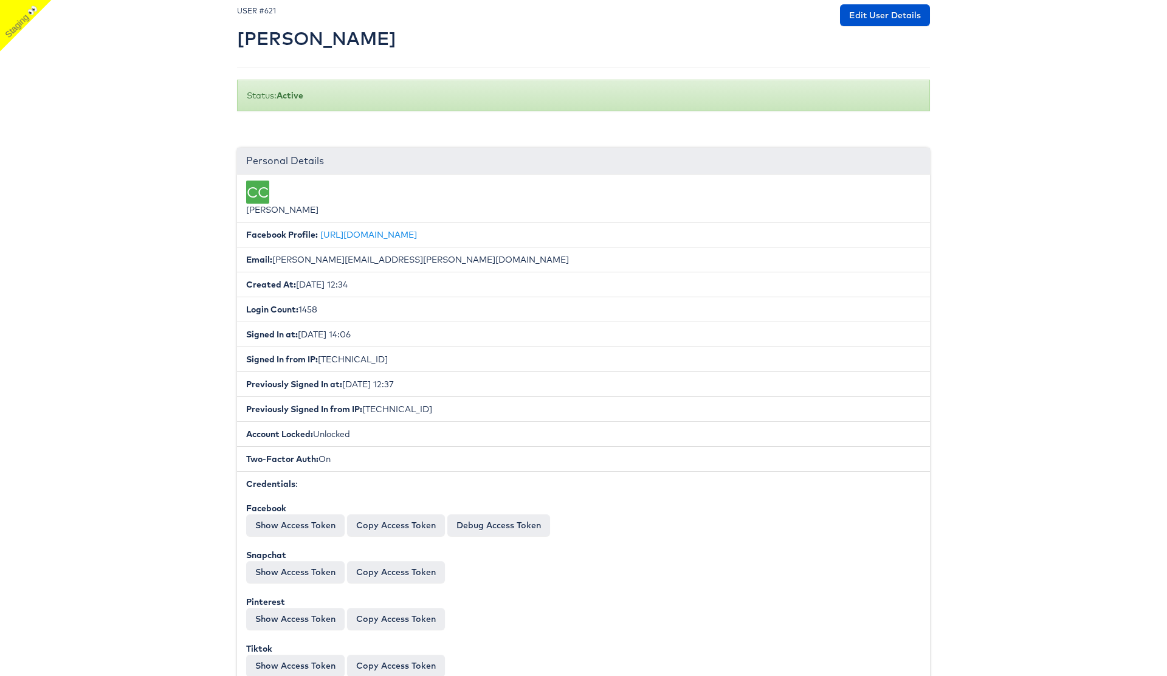
scroll to position [46, 0]
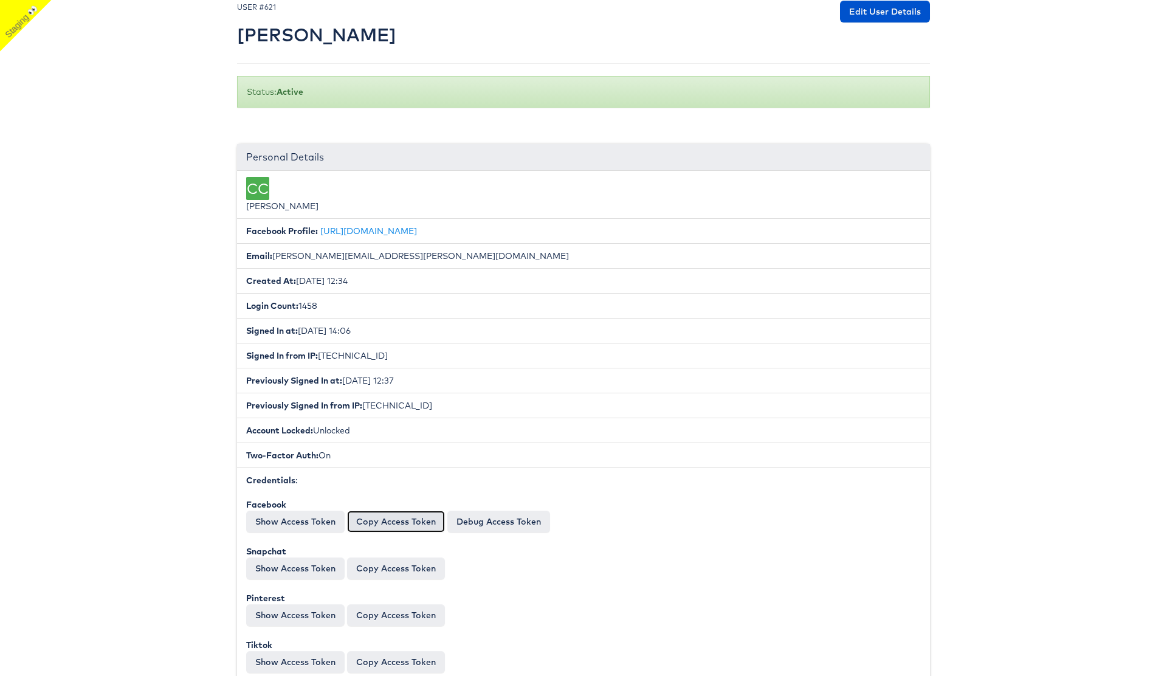
click at [407, 518] on button "Copy Access Token" at bounding box center [396, 522] width 98 height 22
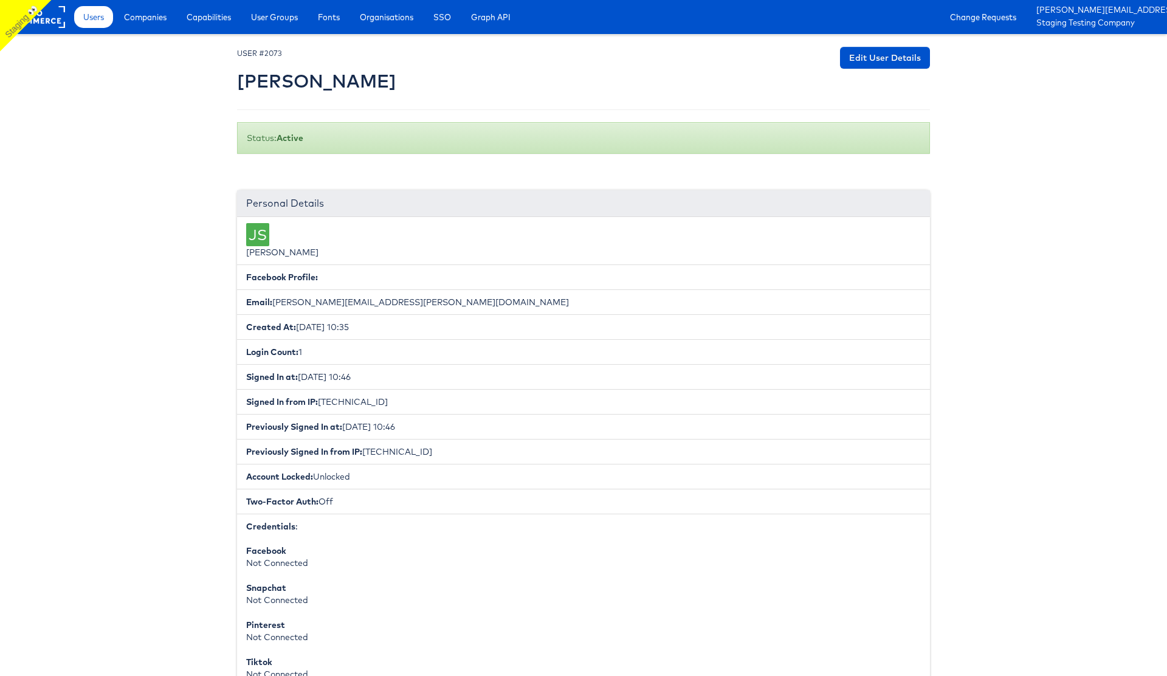
click at [890, 70] on div at bounding box center [583, 72] width 693 height 50
click at [864, 67] on link "Edit User Details" at bounding box center [885, 58] width 90 height 22
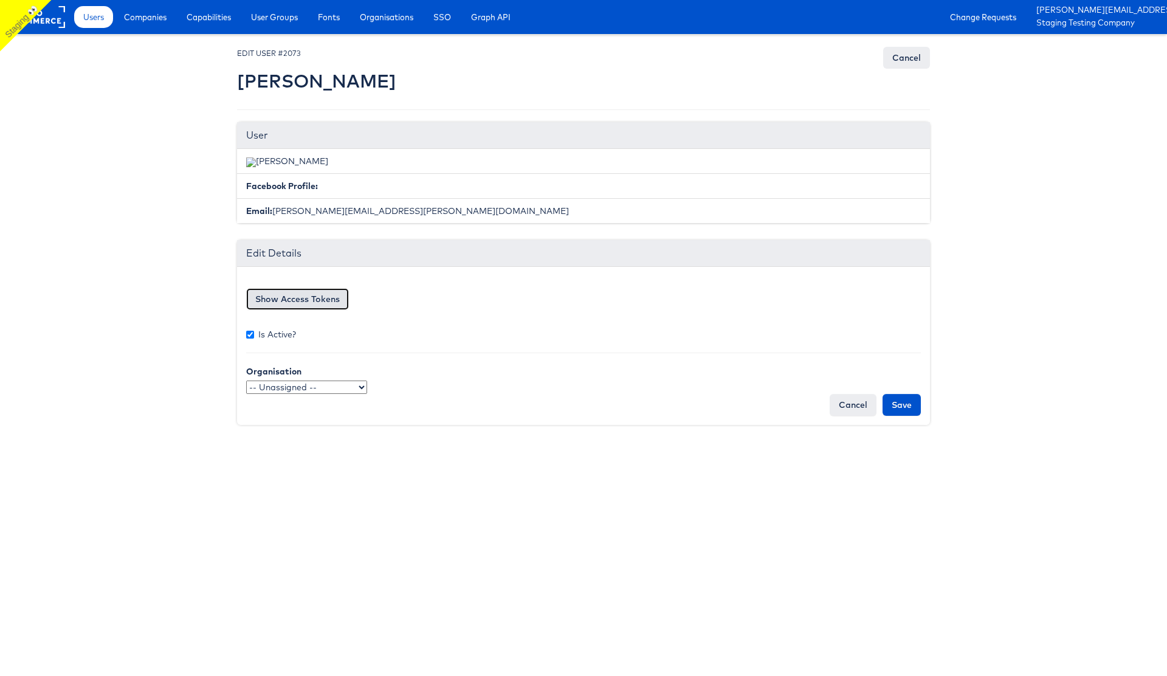
click at [299, 300] on button "Show Access Tokens" at bounding box center [297, 299] width 103 height 22
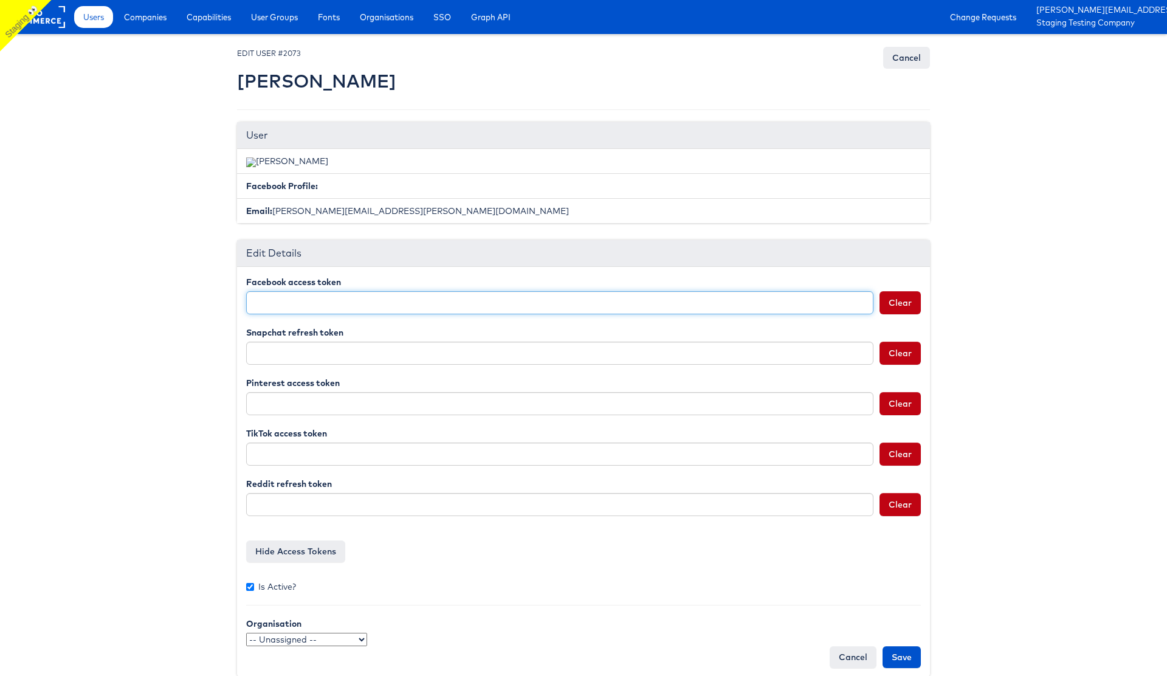
click at [318, 304] on input "Facebook access token" at bounding box center [559, 302] width 627 height 23
paste input "EAAHdWdsWESkBPuskVC7kASreSEk6IQ5LpuOZAUABGPnykmsBujgCwWcYDZAGbdkc3XVfSA50lkaHrW…"
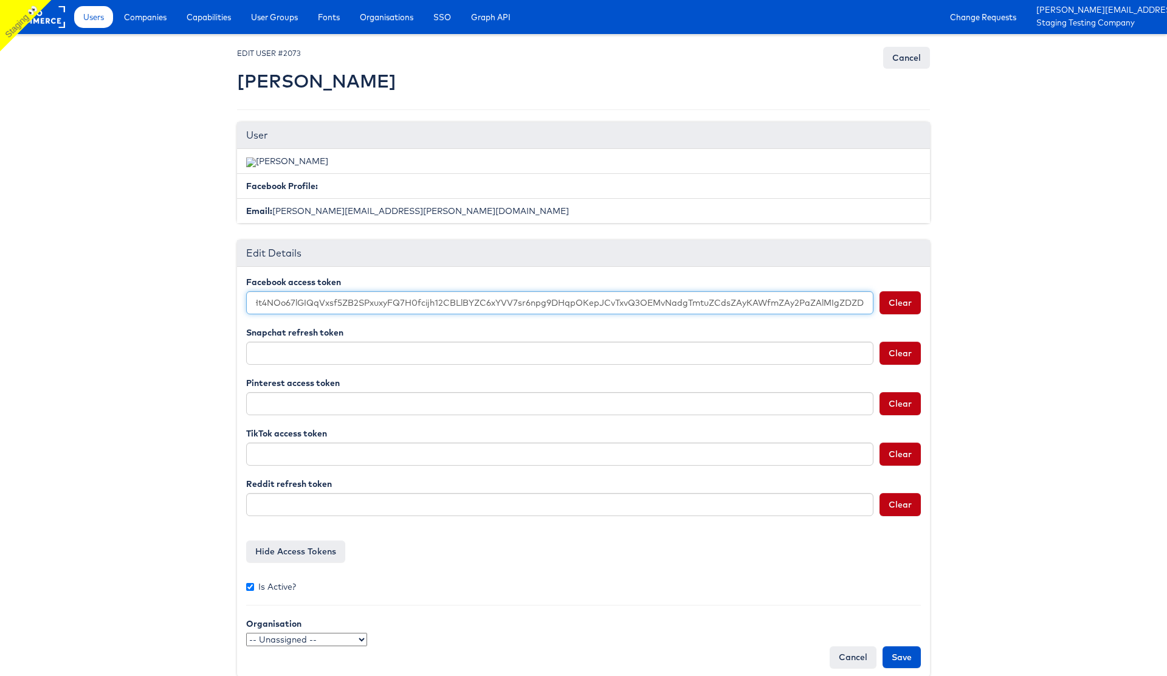
scroll to position [18, 0]
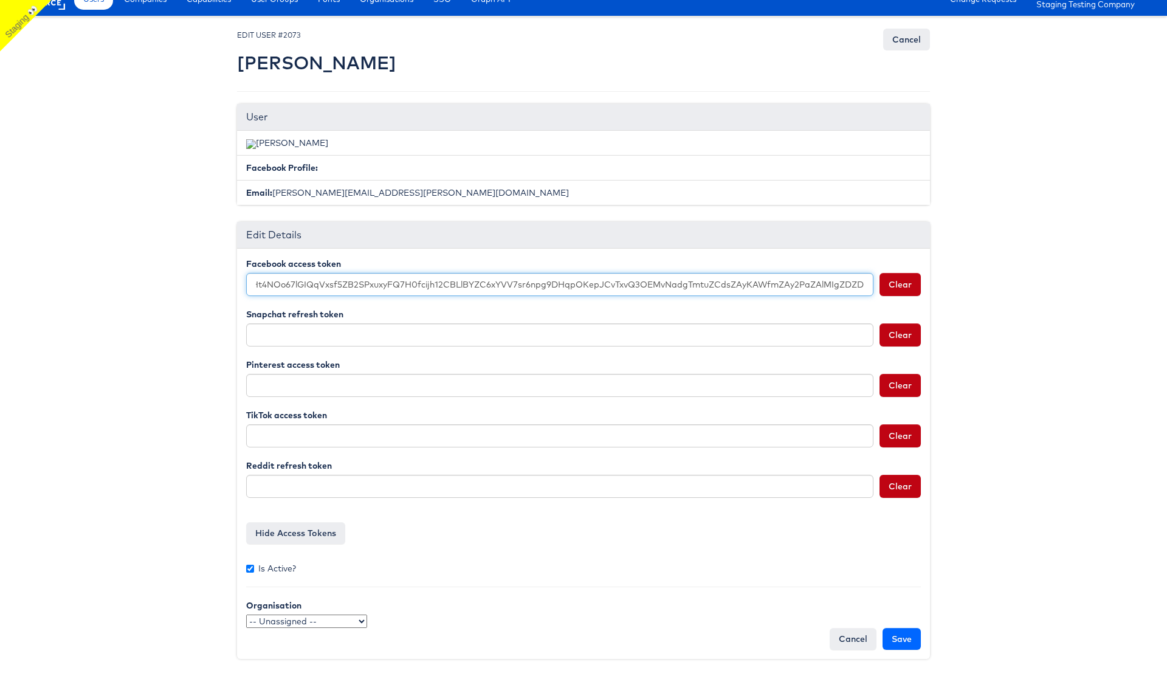
type input "EAAHdWdsWESkBPuskVC7kASreSEk6IQ5LpuOZAUABGPnykmsBujgCwWcYDZAGbdkc3XVfSA50lkaHrW…"
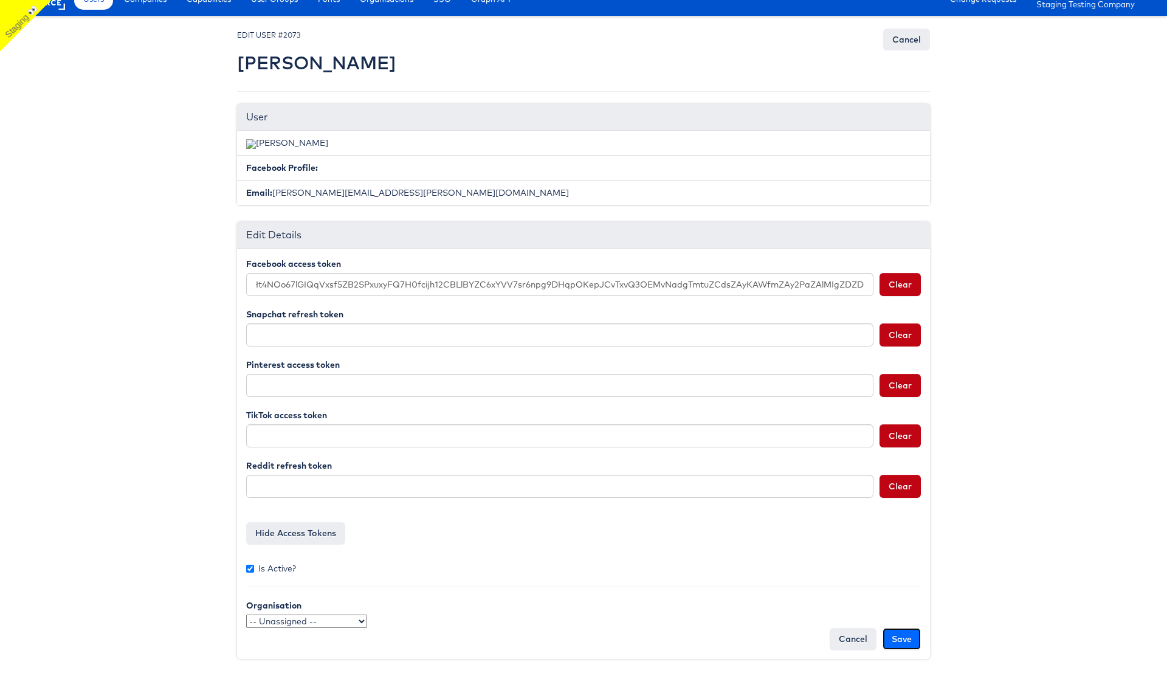
click at [906, 636] on input "Save" at bounding box center [901, 639] width 38 height 22
type input "Saving..."
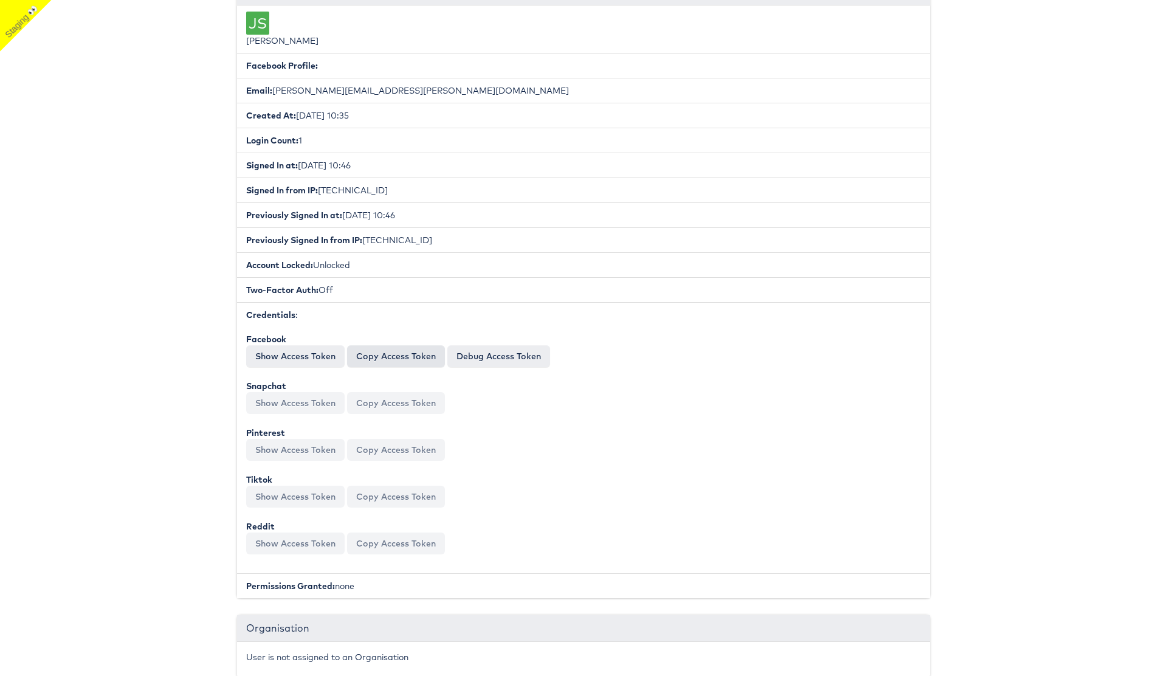
scroll to position [213, 0]
click at [394, 353] on button "Copy Access Token" at bounding box center [396, 355] width 98 height 22
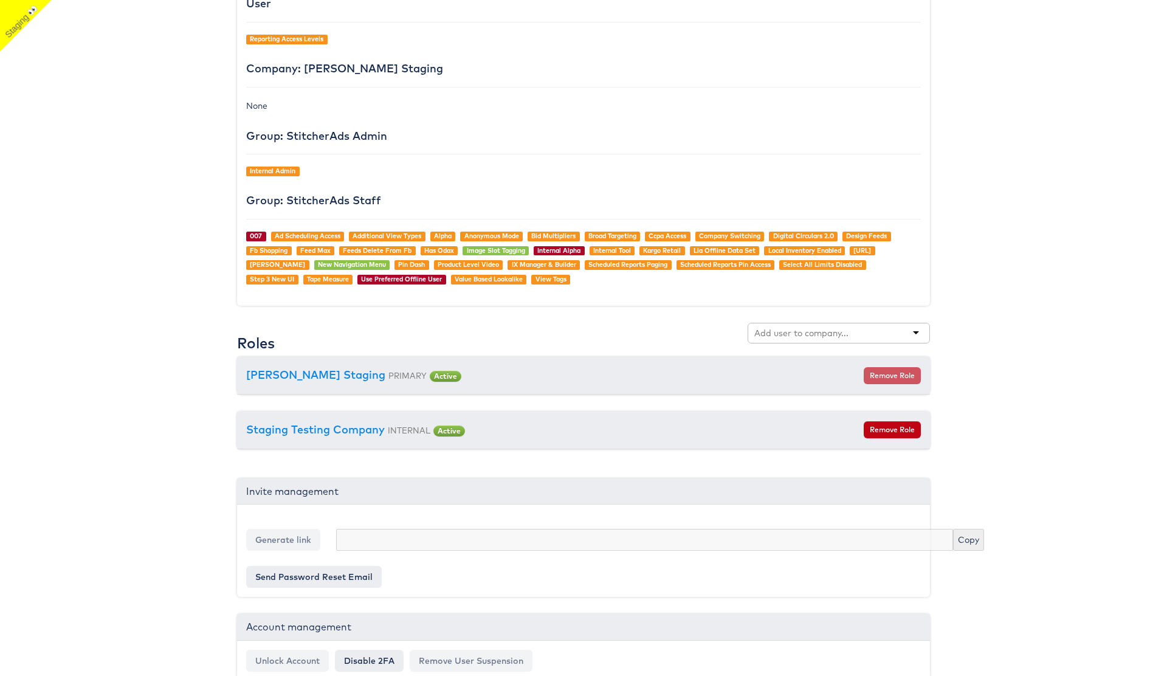
scroll to position [1081, 0]
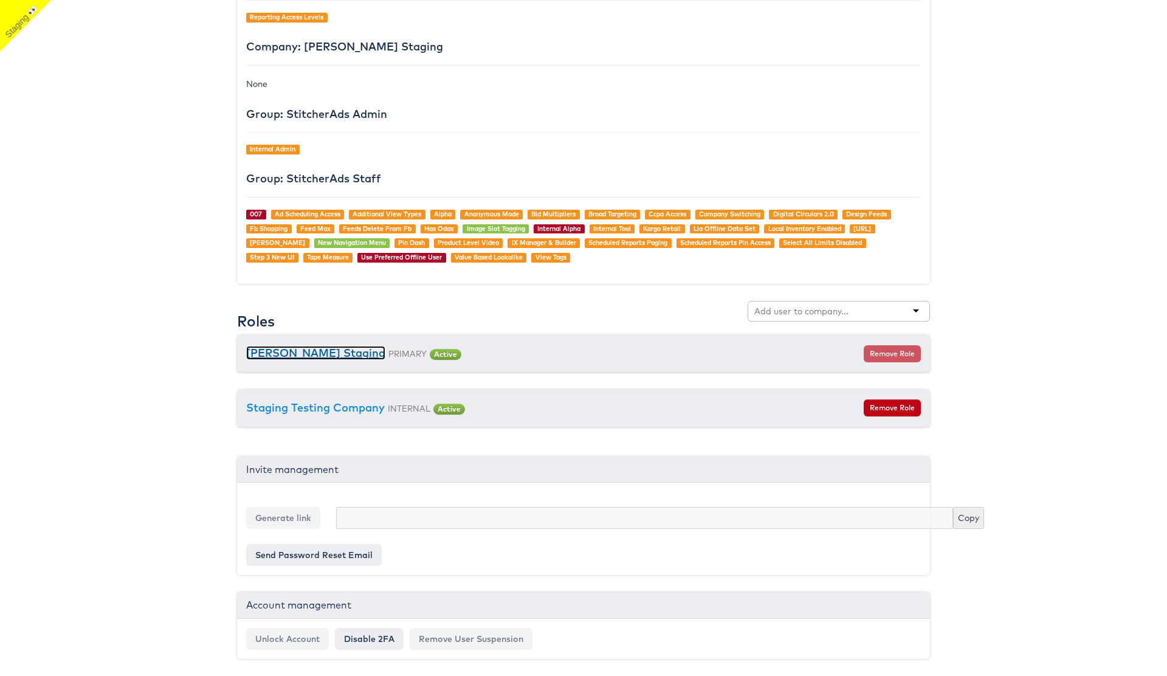
click at [325, 354] on link "[PERSON_NAME] Staging" at bounding box center [315, 353] width 139 height 14
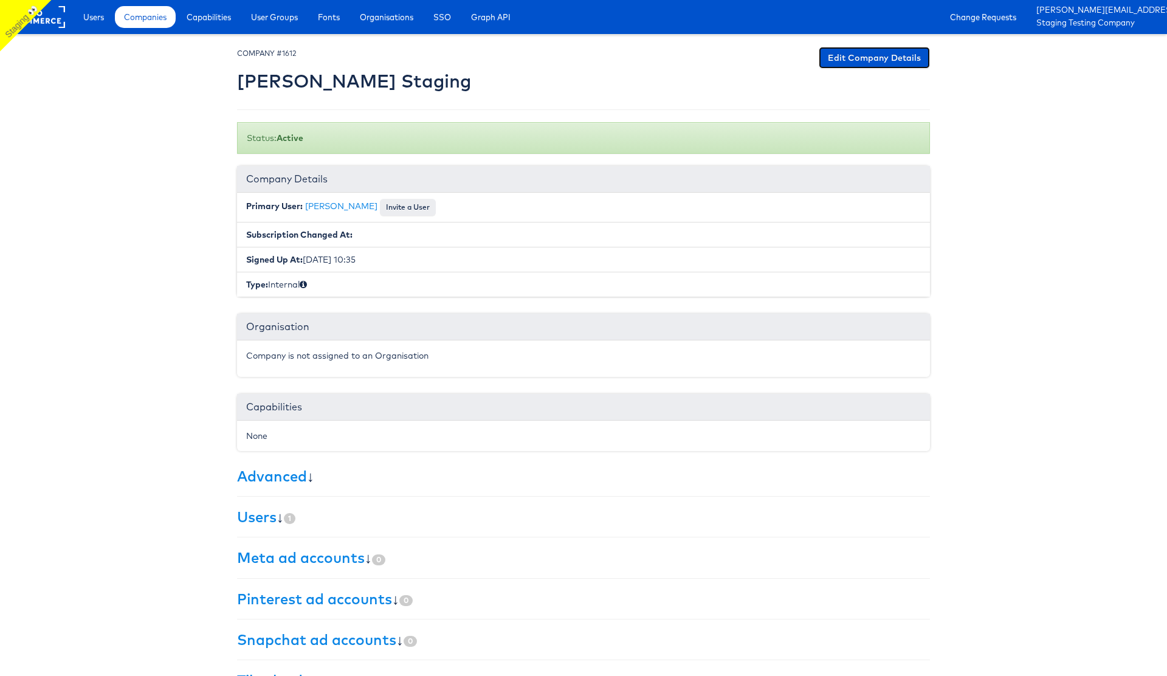
click at [878, 60] on link "Edit Company Details" at bounding box center [874, 58] width 111 height 22
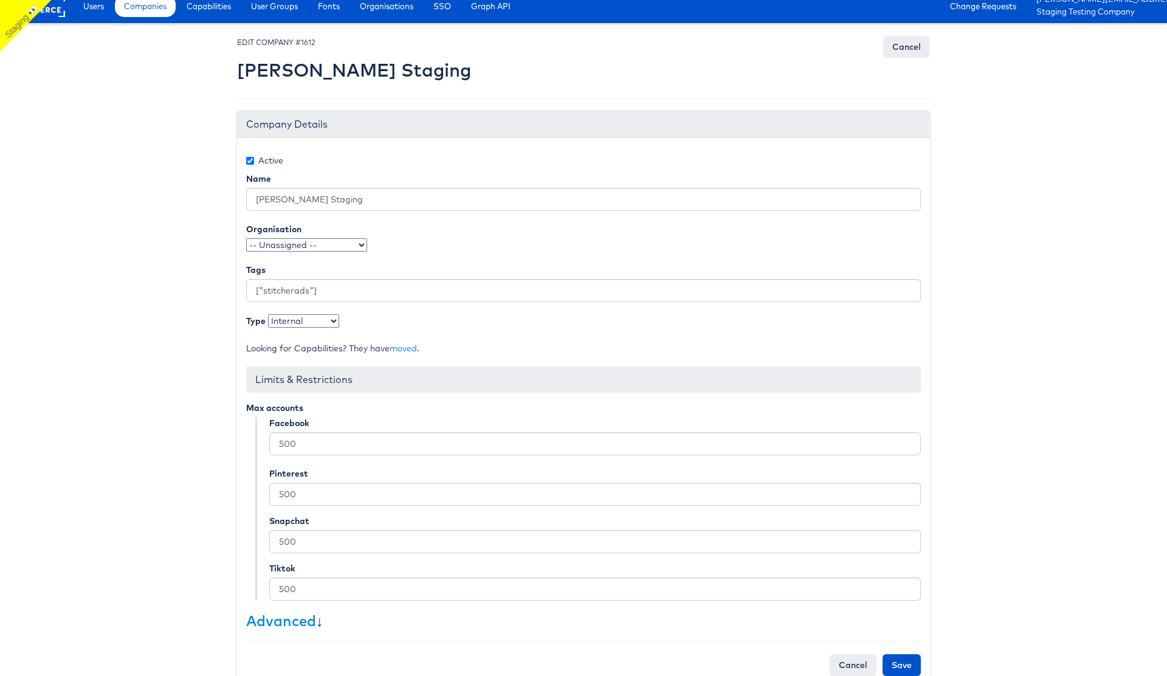
scroll to position [37, 0]
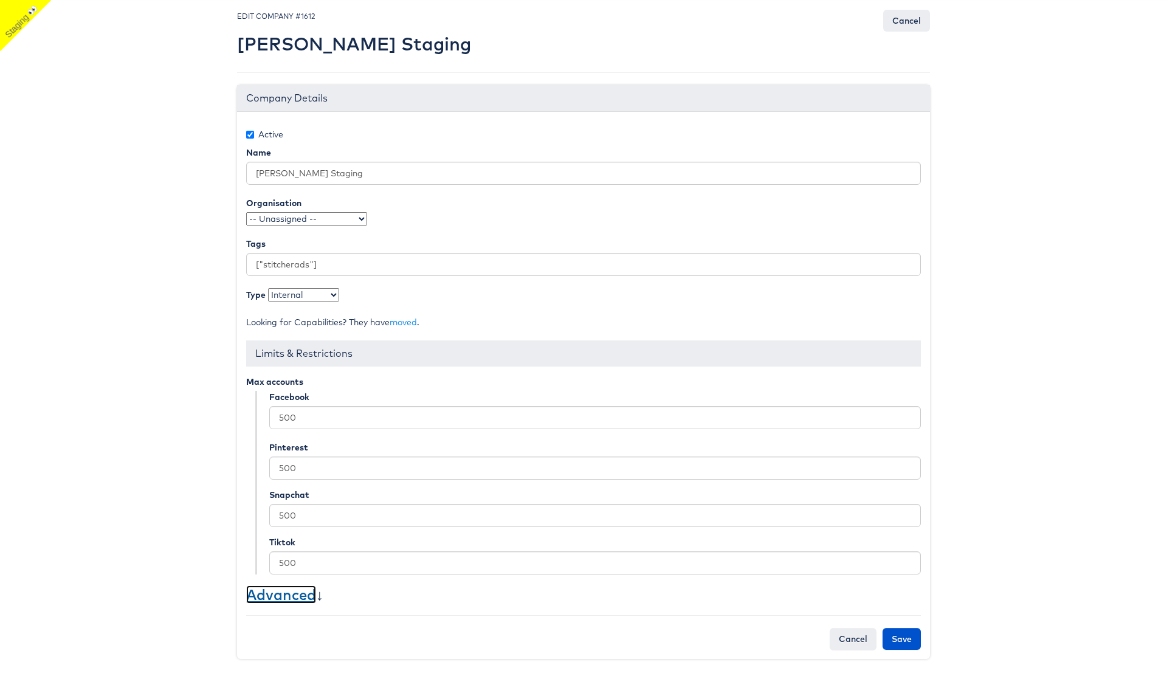
click at [287, 594] on link "Advanced" at bounding box center [281, 594] width 70 height 18
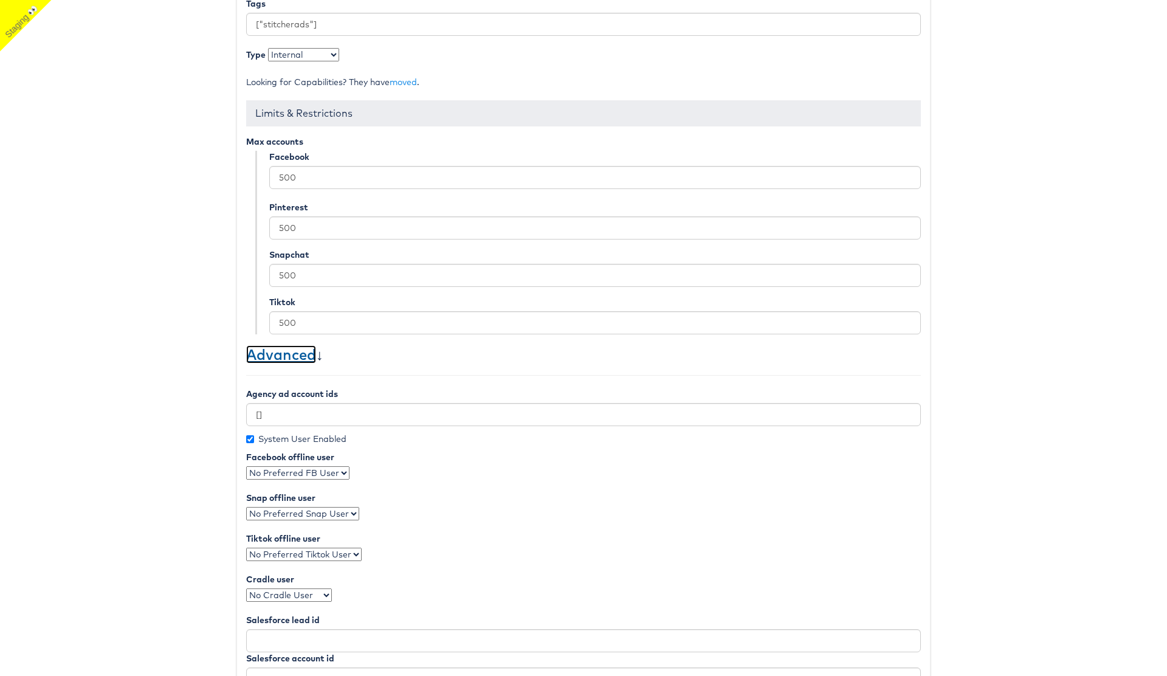
scroll to position [286, 0]
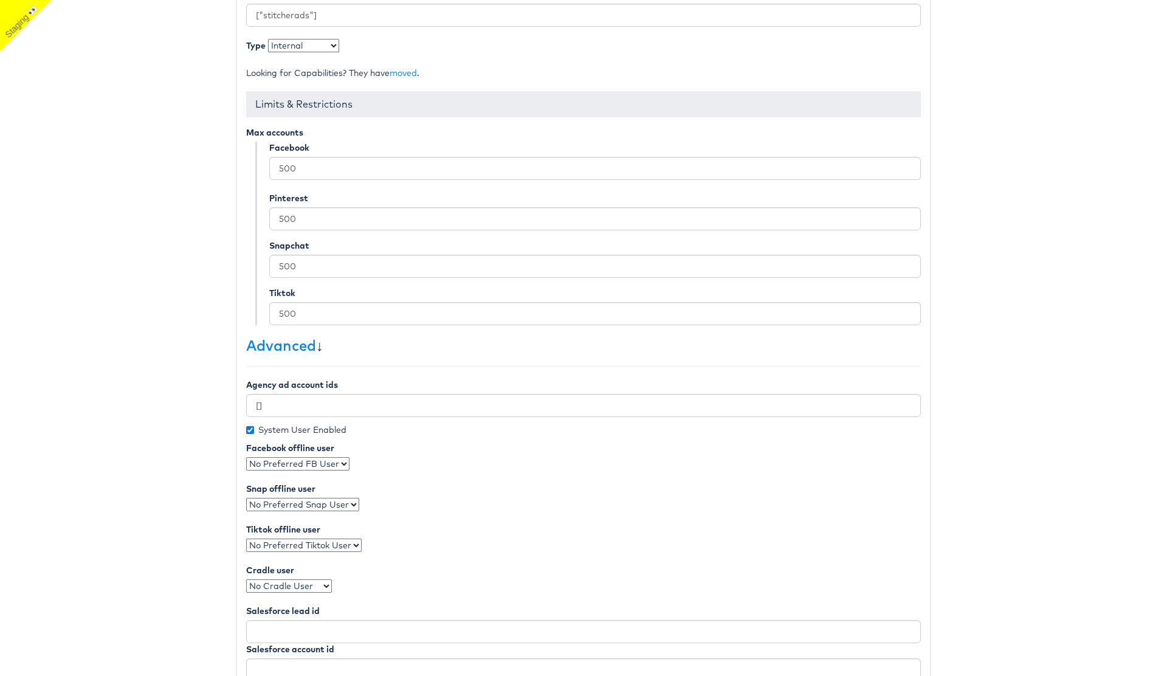
click at [325, 464] on select "No Preferred FB User Julie Shanahan" at bounding box center [297, 463] width 103 height 13
select select "2073"
click at [246, 457] on select "No Preferred FB User Julie Shanahan" at bounding box center [297, 463] width 103 height 13
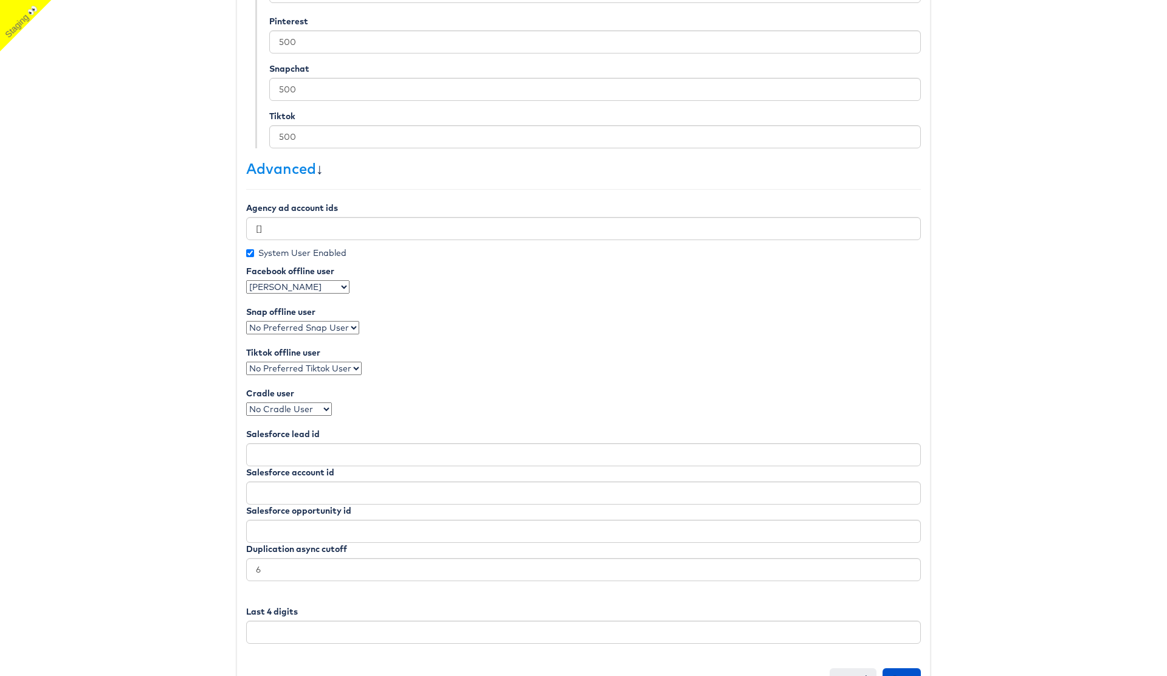
scroll to position [482, 0]
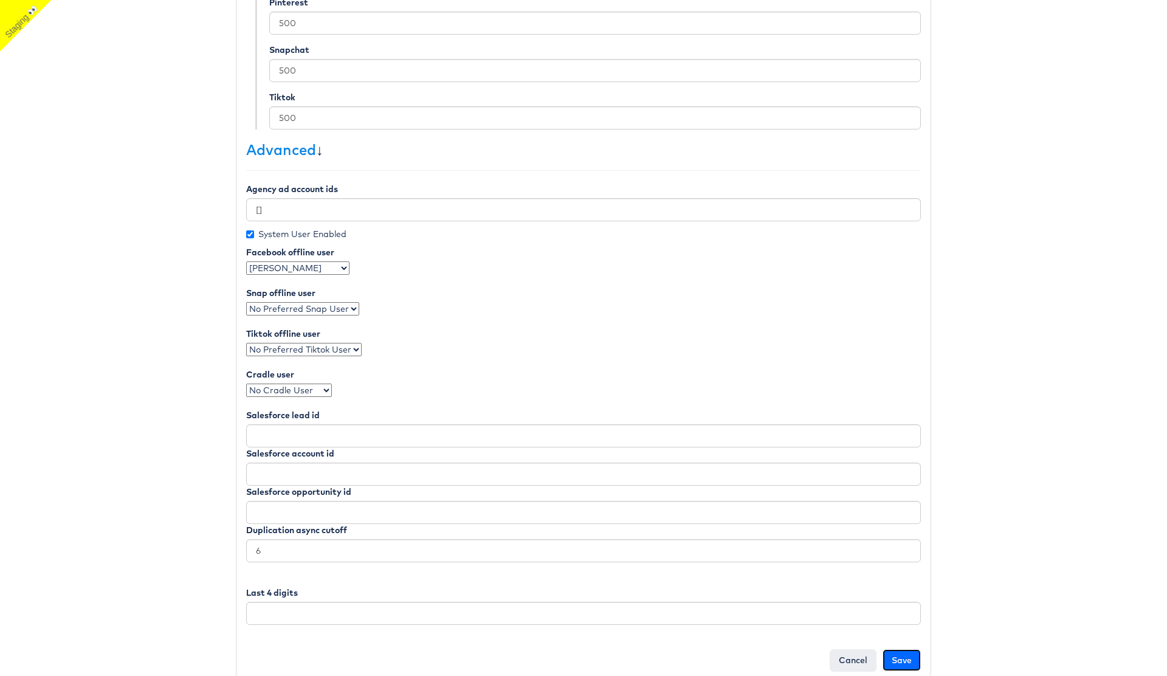
click at [899, 664] on input "Save" at bounding box center [901, 660] width 38 height 22
type input "Saving..."
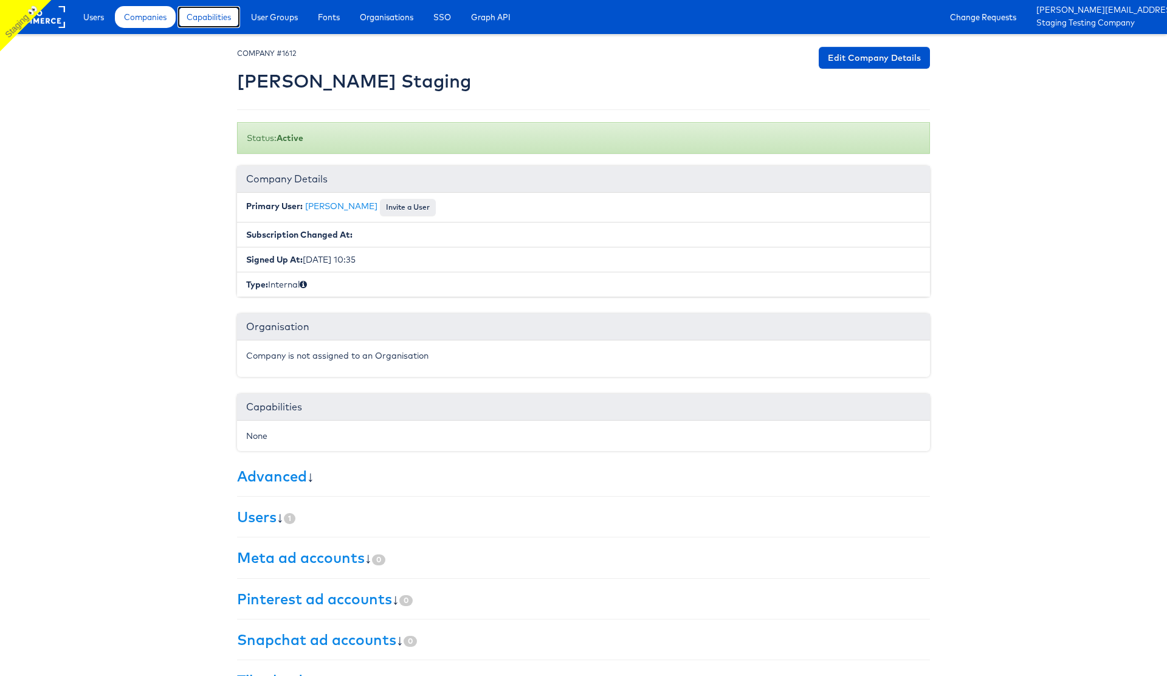
click at [222, 22] on span "Capabilities" at bounding box center [209, 17] width 44 height 12
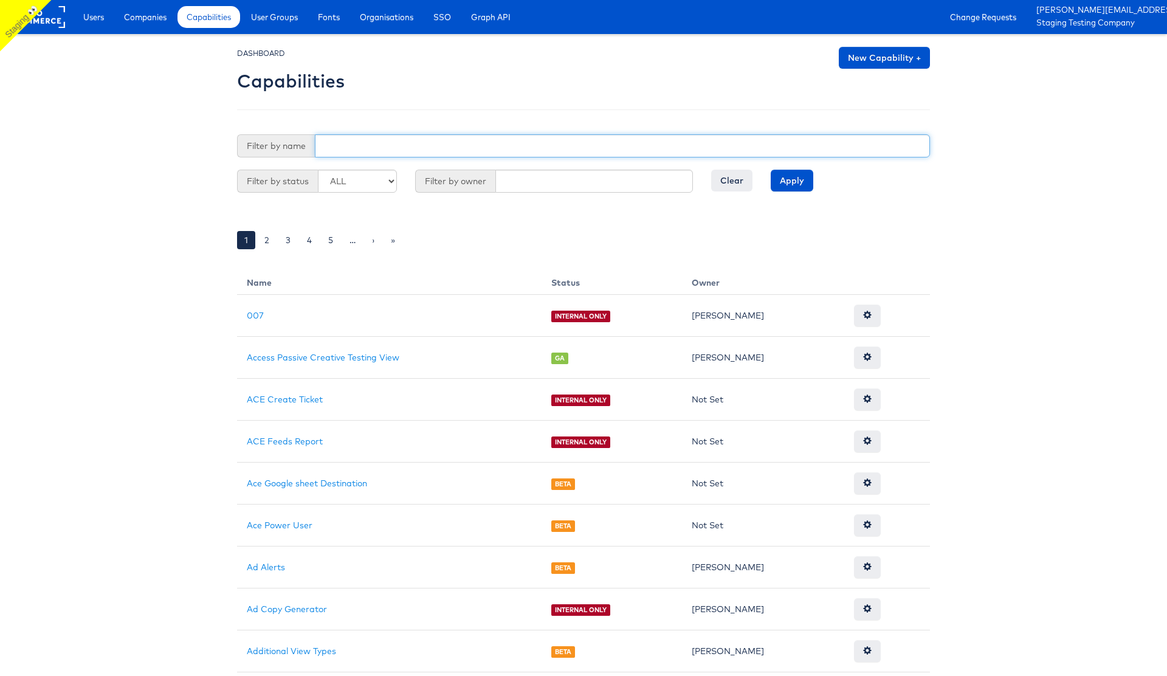
click at [380, 149] on input "text" at bounding box center [622, 145] width 615 height 23
type input "use"
click at [771, 170] on input "Apply" at bounding box center [792, 181] width 43 height 22
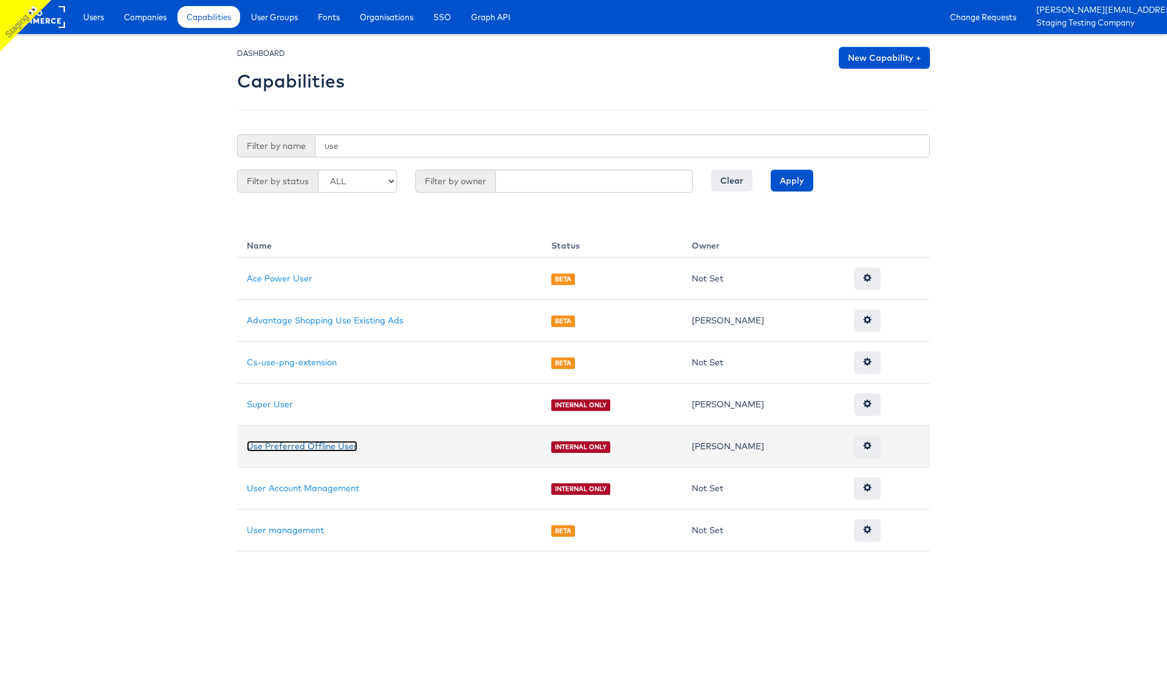
click at [324, 448] on link "Use Preferred Offline User" at bounding box center [302, 446] width 111 height 11
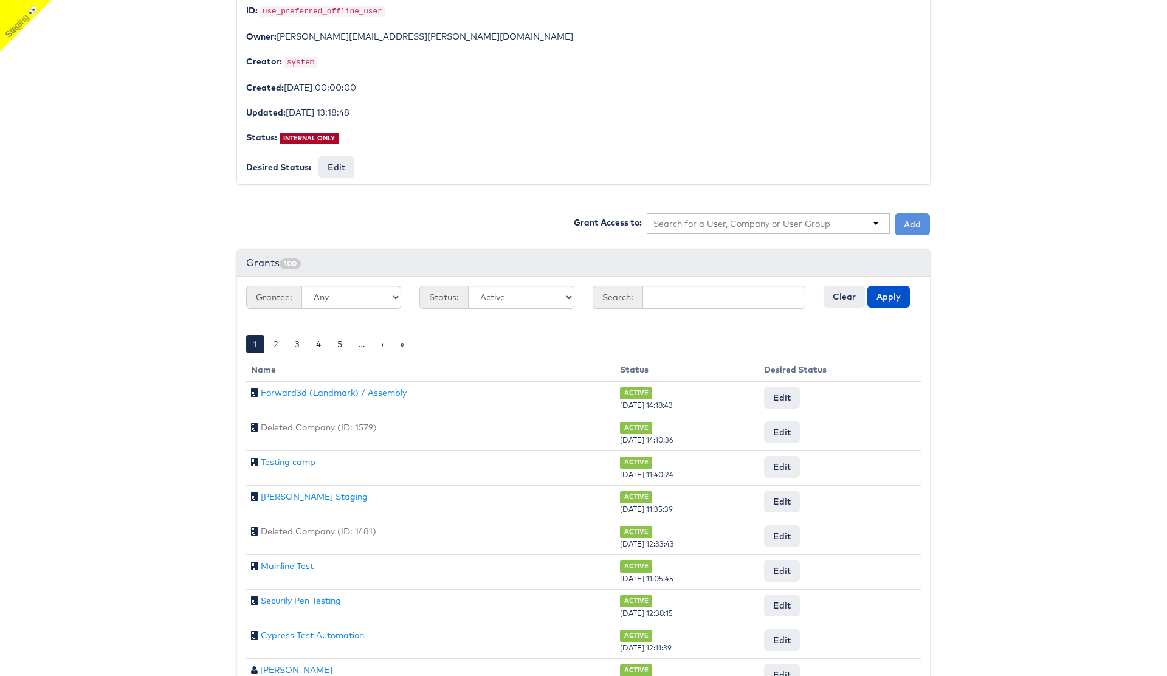
scroll to position [228, 0]
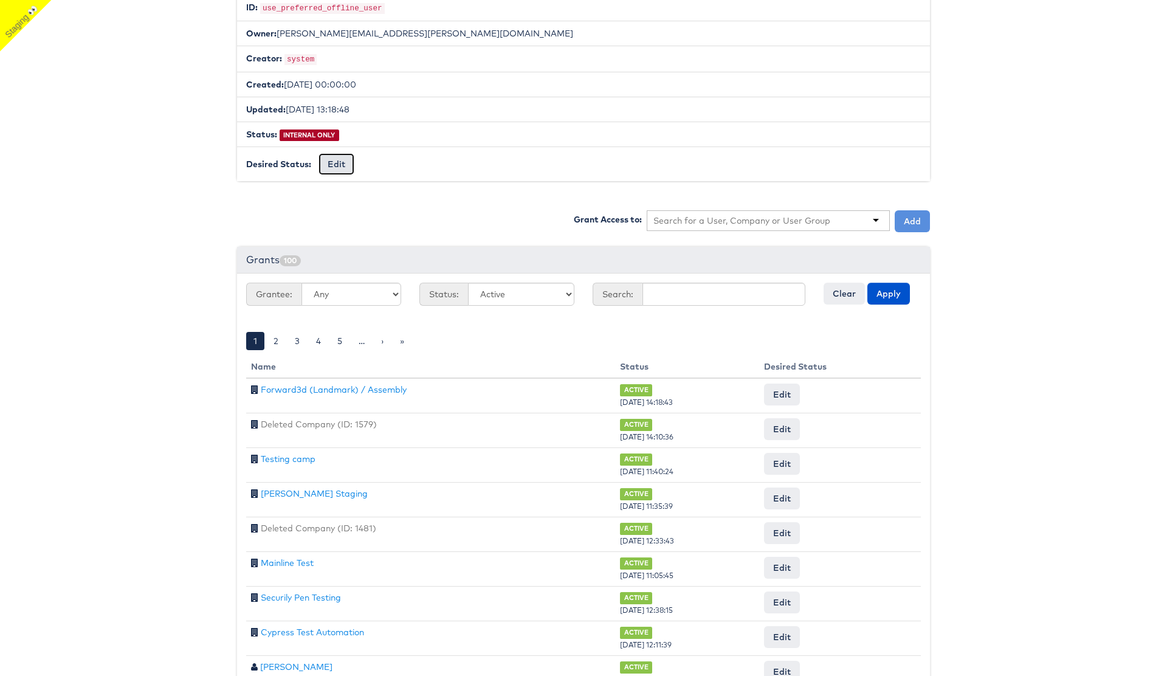
click at [346, 159] on button "Edit" at bounding box center [336, 164] width 36 height 22
click at [386, 163] on select "-- No Change -- GA BETA INTERNAL ONLY ARCHIVED" at bounding box center [368, 164] width 100 height 23
select select "LIMITED_RELEASE"
click at [318, 153] on select "-- No Change -- GA BETA INTERNAL ONLY ARCHIVED" at bounding box center [368, 164] width 100 height 23
click at [450, 168] on input "Request Change" at bounding box center [460, 164] width 69 height 17
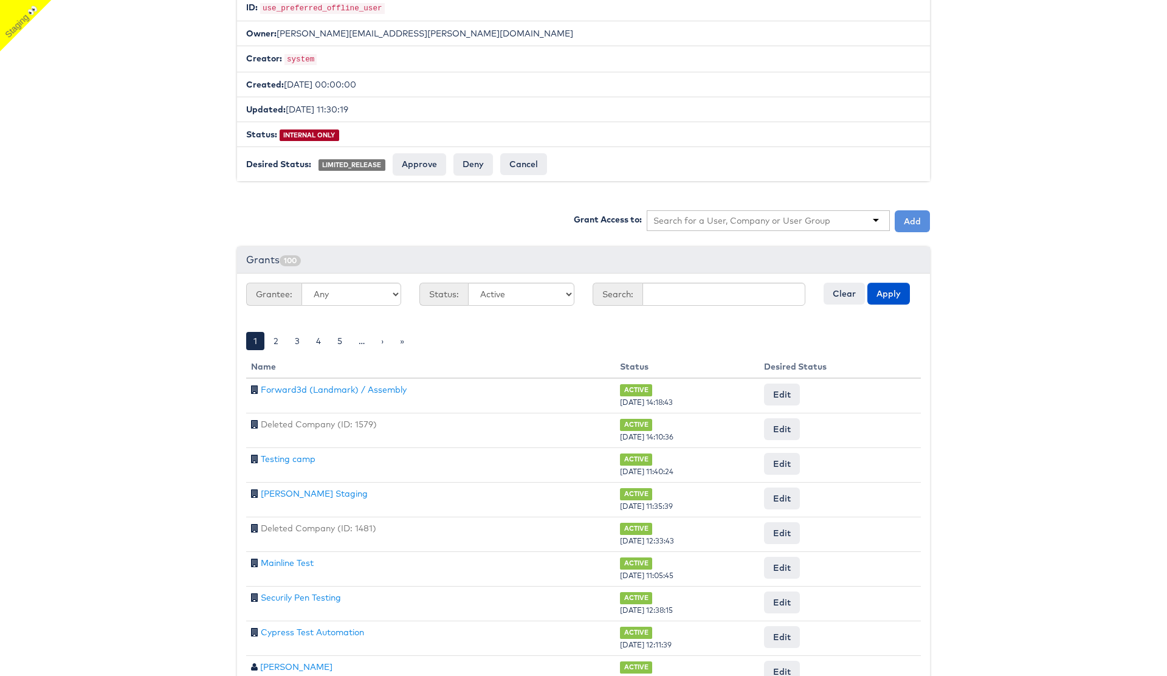
scroll to position [227, 0]
click at [414, 164] on input "Approve" at bounding box center [419, 165] width 53 height 22
click at [715, 221] on input "text" at bounding box center [741, 222] width 177 height 12
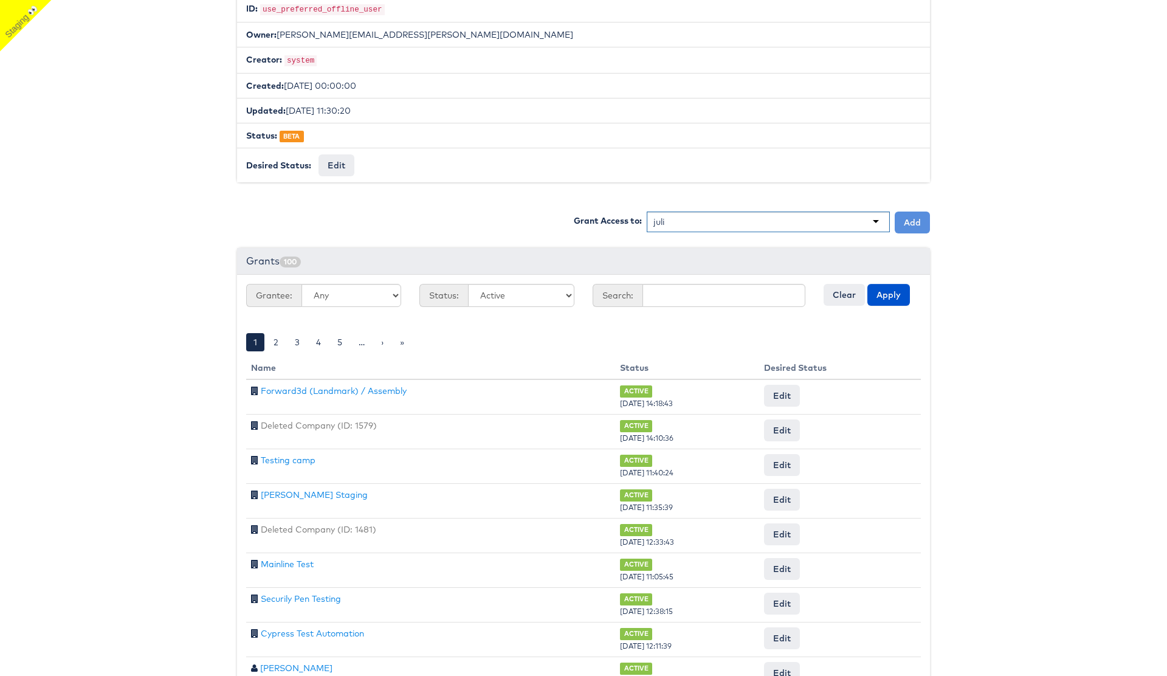
type input "julie"
click at [909, 221] on button "Add" at bounding box center [912, 223] width 35 height 22
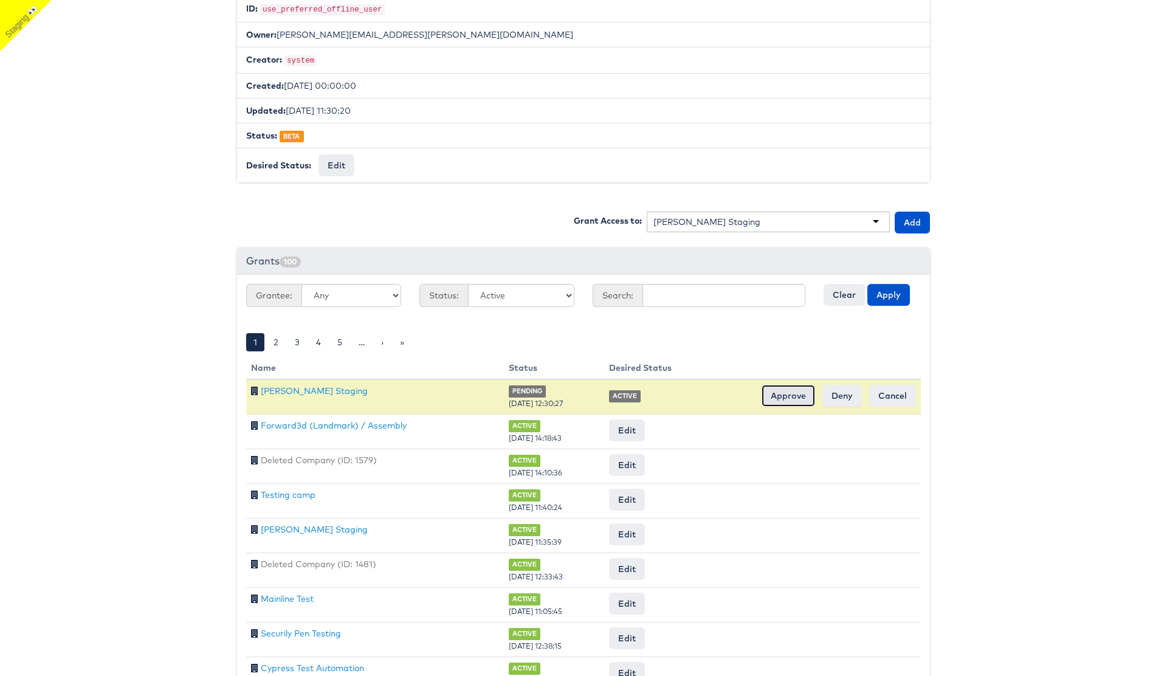
click at [784, 393] on input "Approve" at bounding box center [788, 396] width 53 height 22
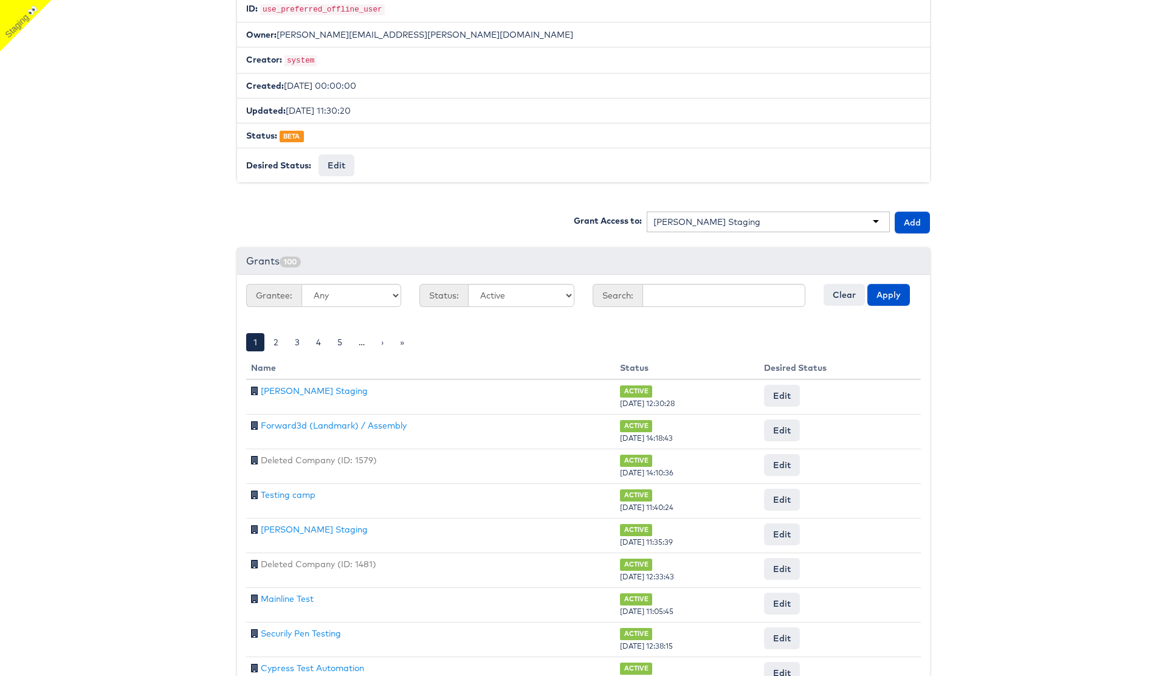
click at [179, 300] on body "Users Companies Capabilities User Groups Fonts Organisations SSO Graph API Chan…" at bounding box center [583, 298] width 1167 height 1051
click at [335, 163] on button "Edit" at bounding box center [336, 165] width 36 height 22
click at [385, 170] on select "-- No Change -- GA BETA INTERNAL ONLY ARCHIVED" at bounding box center [368, 165] width 100 height 23
select select "PROTECTED"
click at [318, 154] on select "-- No Change -- GA BETA INTERNAL ONLY ARCHIVED" at bounding box center [368, 165] width 100 height 23
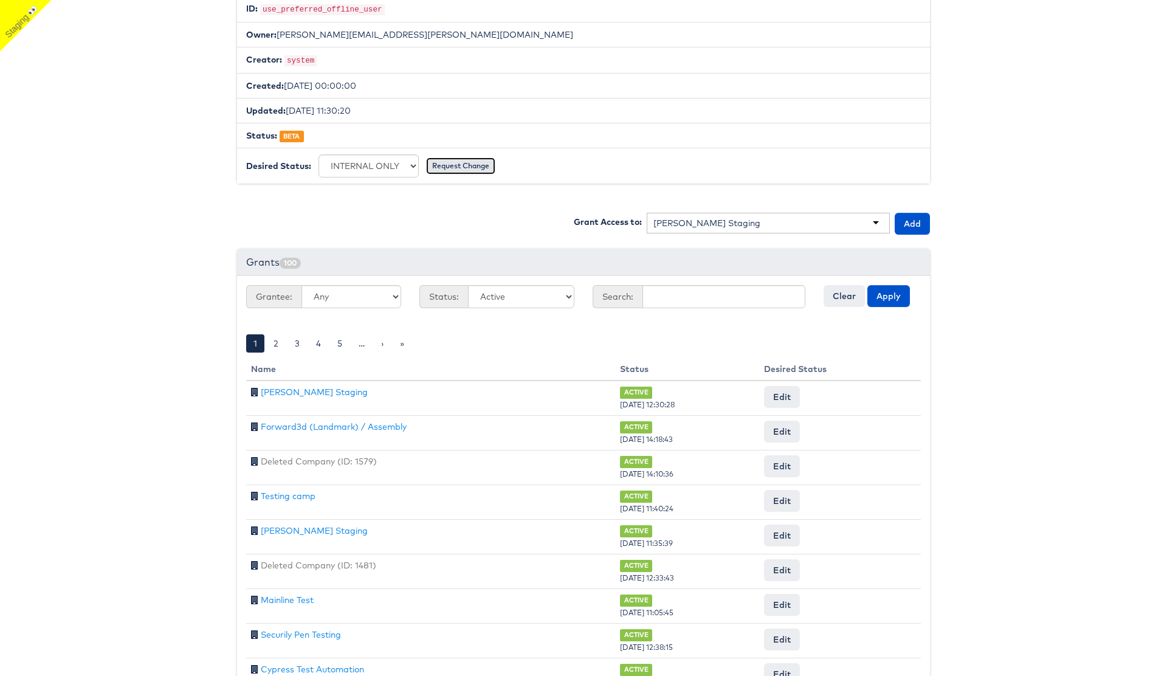
click at [453, 165] on input "Request Change" at bounding box center [460, 165] width 69 height 17
click at [399, 167] on input "Approve" at bounding box center [399, 167] width 53 height 22
click at [153, 233] on body "Users Companies Capabilities User Groups Fonts Organisations SSO Graph API Chan…" at bounding box center [583, 300] width 1167 height 1051
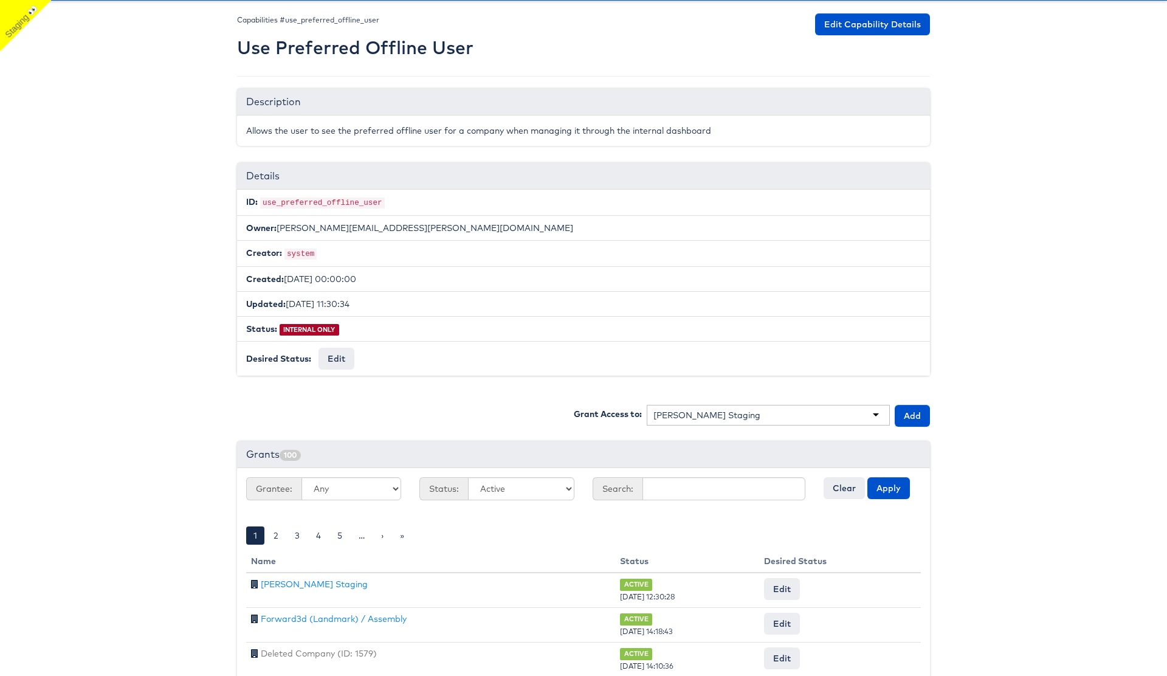
scroll to position [0, 0]
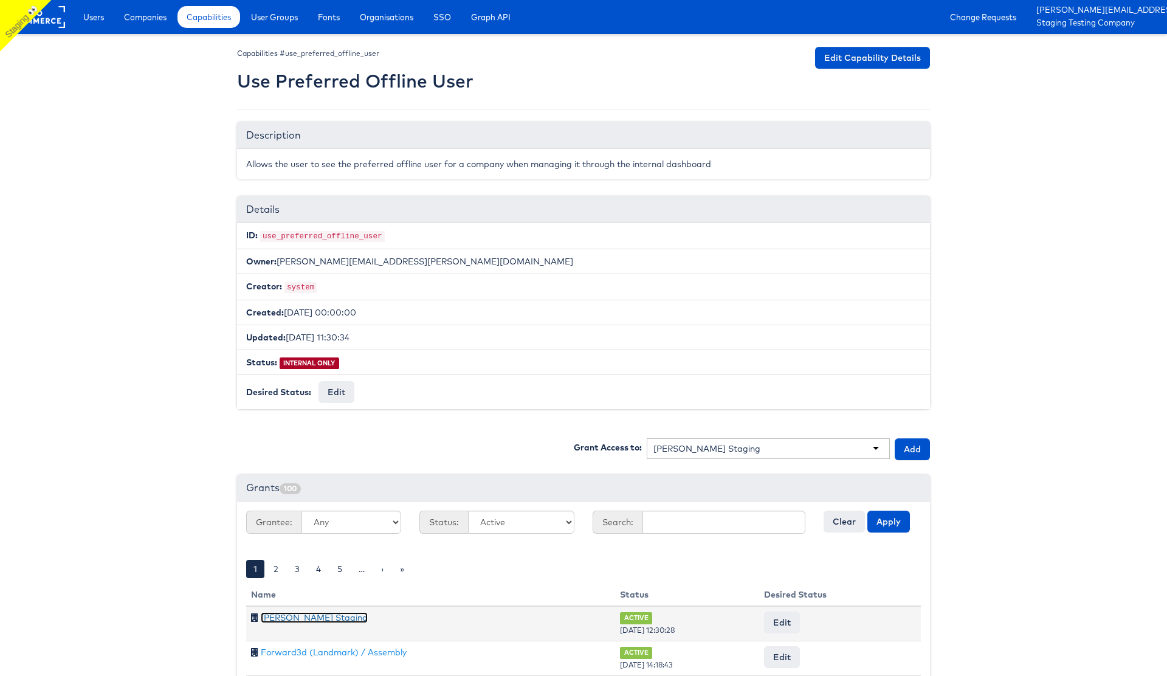
click at [306, 616] on link "Julie Shanahan Staging" at bounding box center [314, 617] width 107 height 11
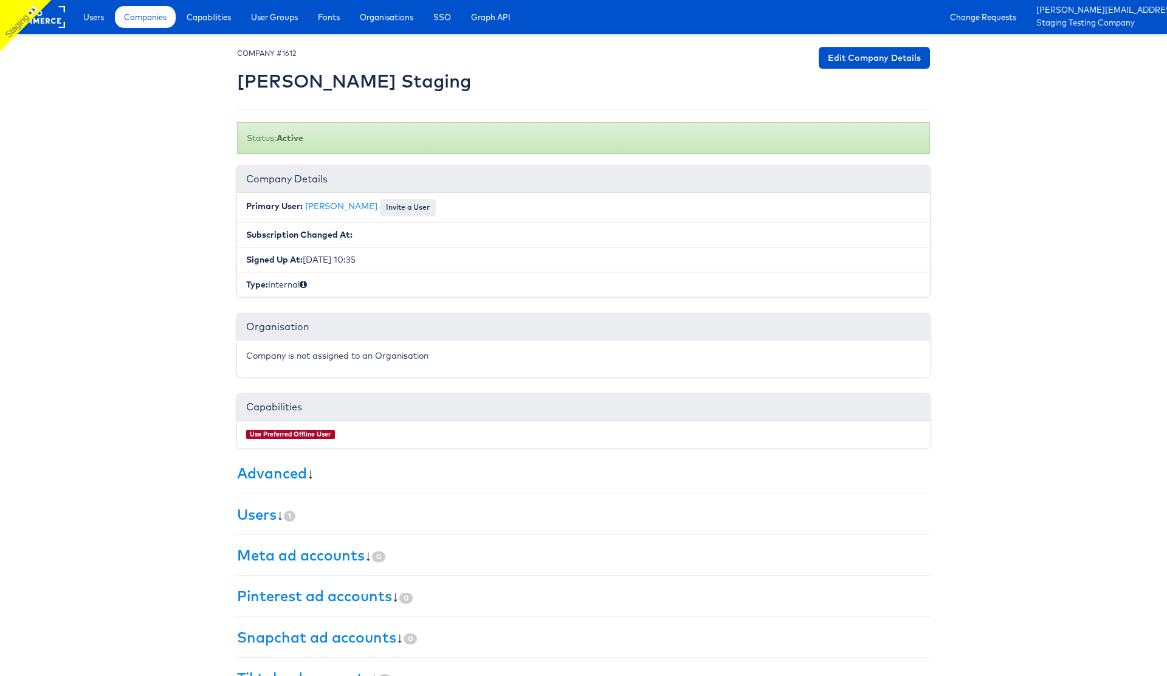
scroll to position [35, 0]
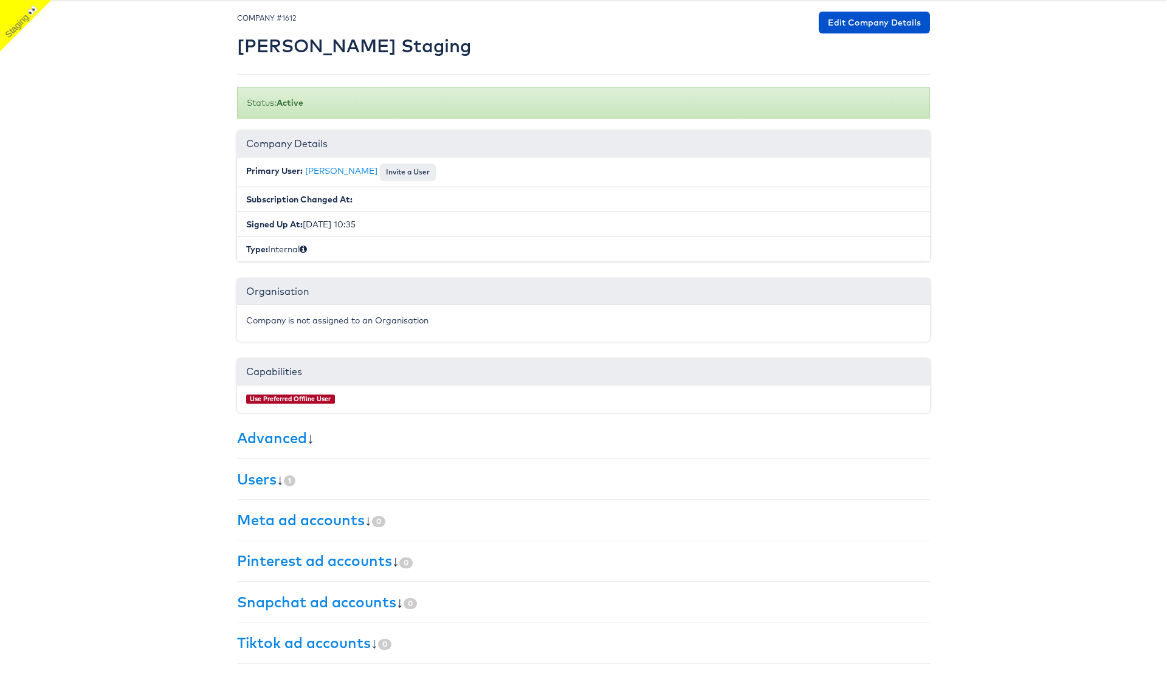
click at [255, 488] on div "× Set primary user The current primary user will be reverted back to their orig…" at bounding box center [583, 338] width 693 height 652
click at [334, 171] on link "[PERSON_NAME]" at bounding box center [341, 170] width 72 height 11
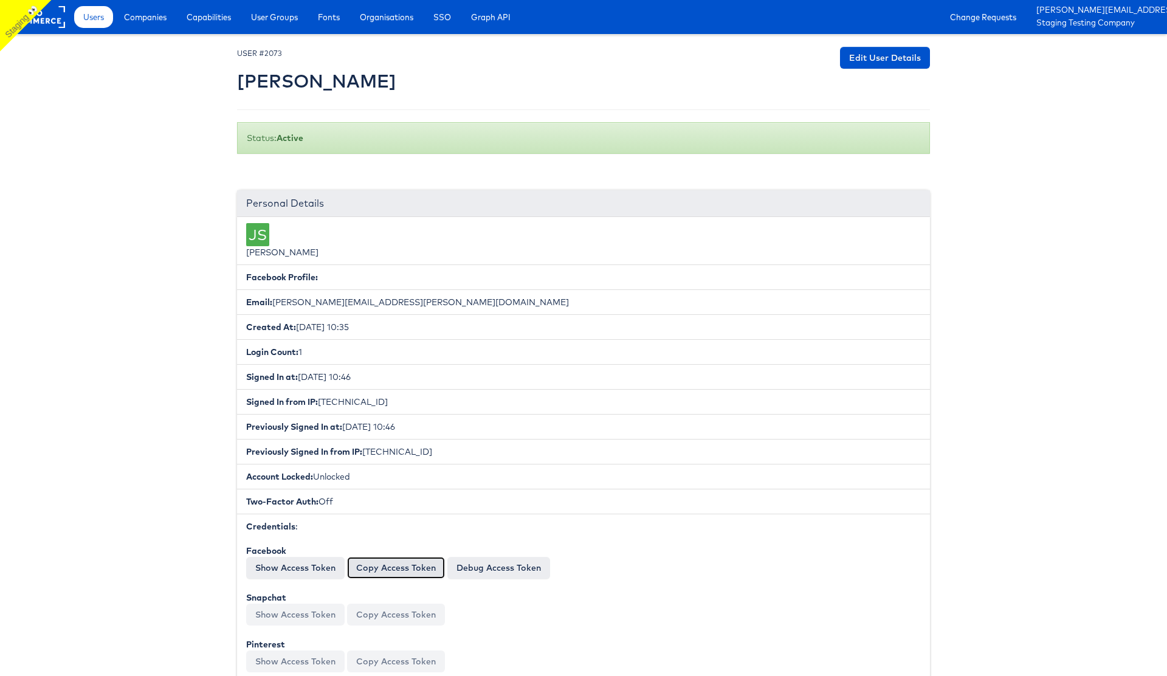
click at [383, 563] on button "Copy Access Token" at bounding box center [396, 568] width 98 height 22
